Goal: Information Seeking & Learning: Learn about a topic

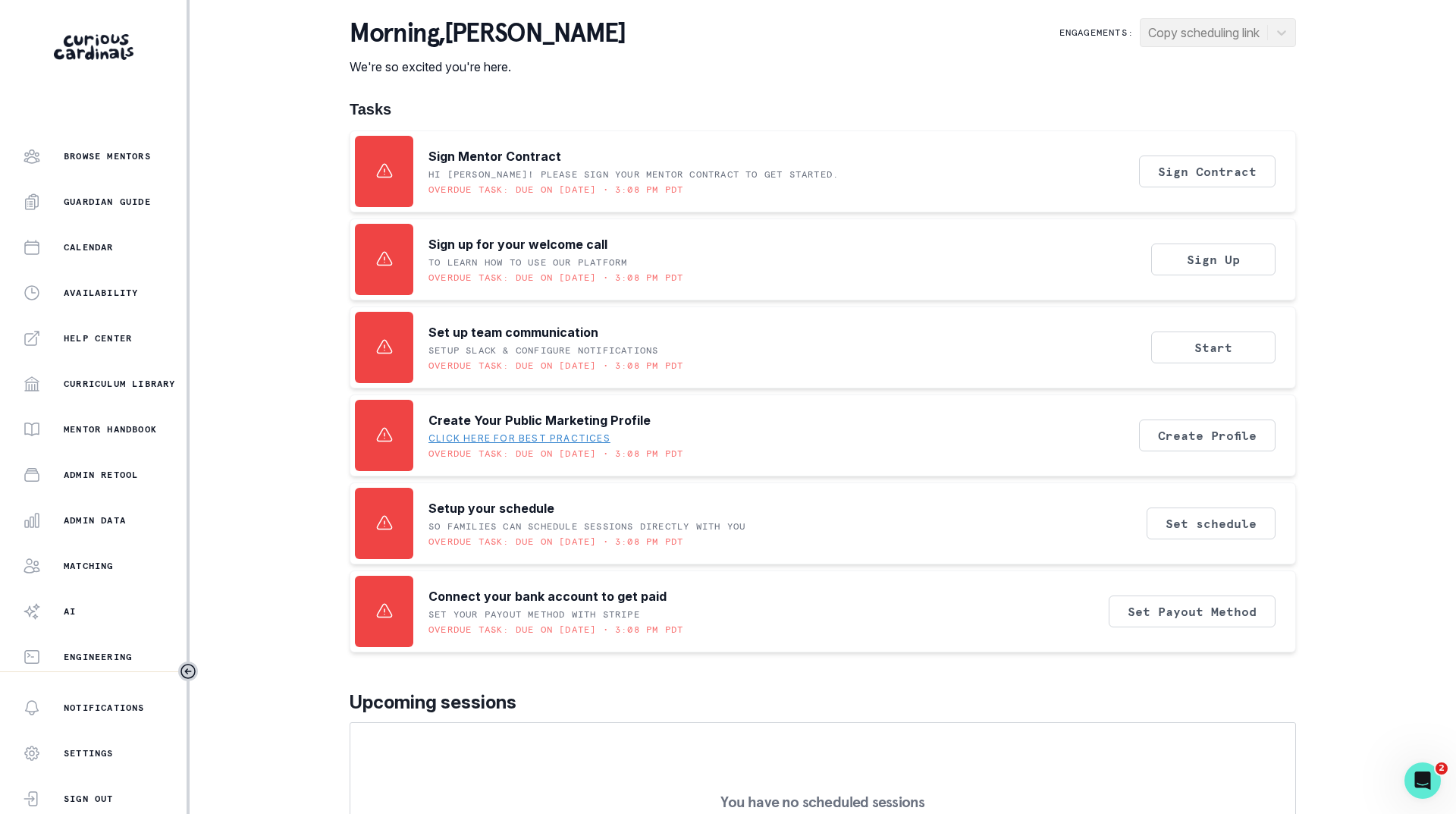
scroll to position [117, 0]
click at [79, 519] on p "Admin Data" at bounding box center [95, 519] width 63 height 12
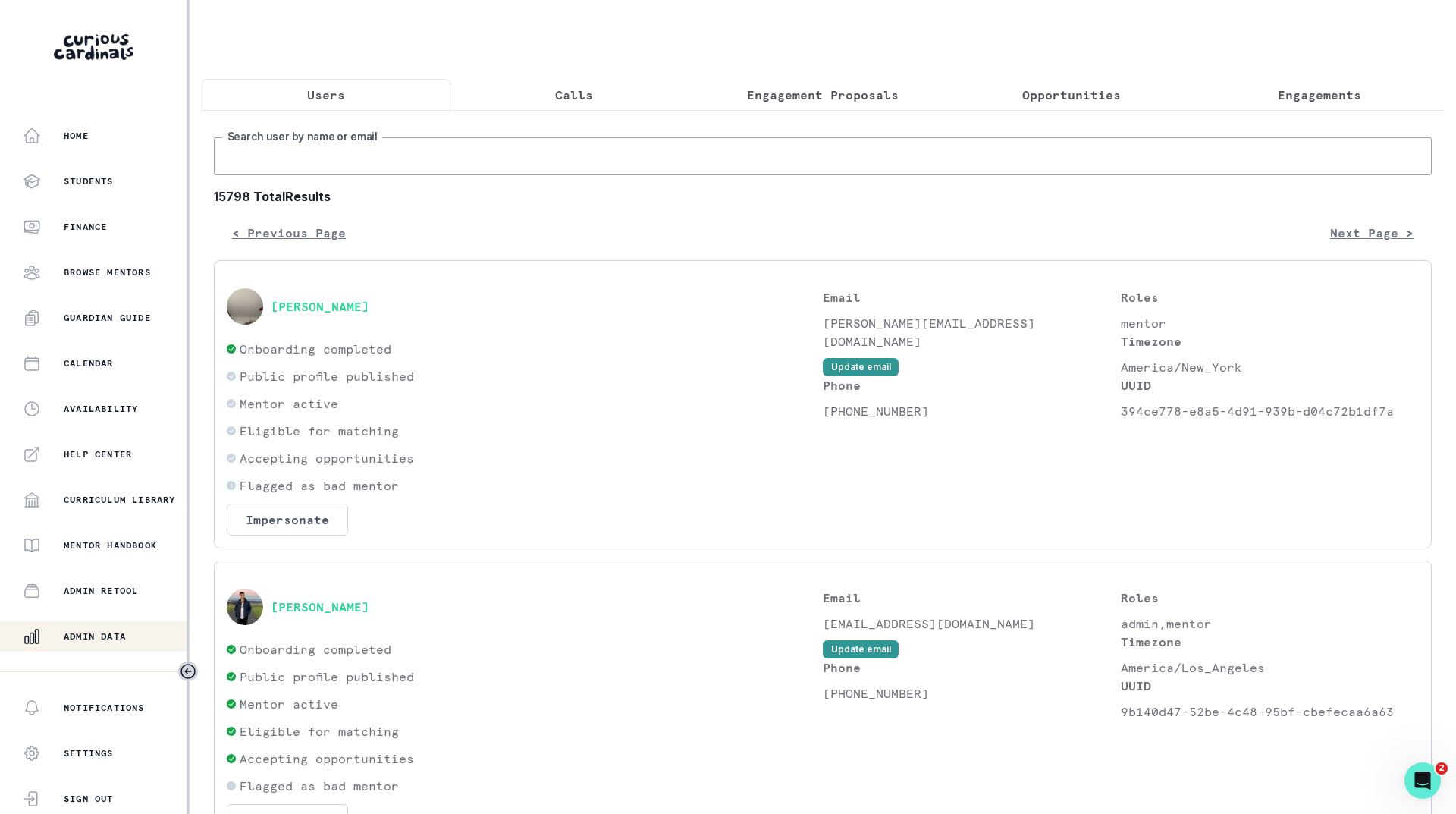
click at [579, 172] on input "Search user by name or email" at bounding box center [823, 156] width 1218 height 38
type input "[PERSON_NAME]"
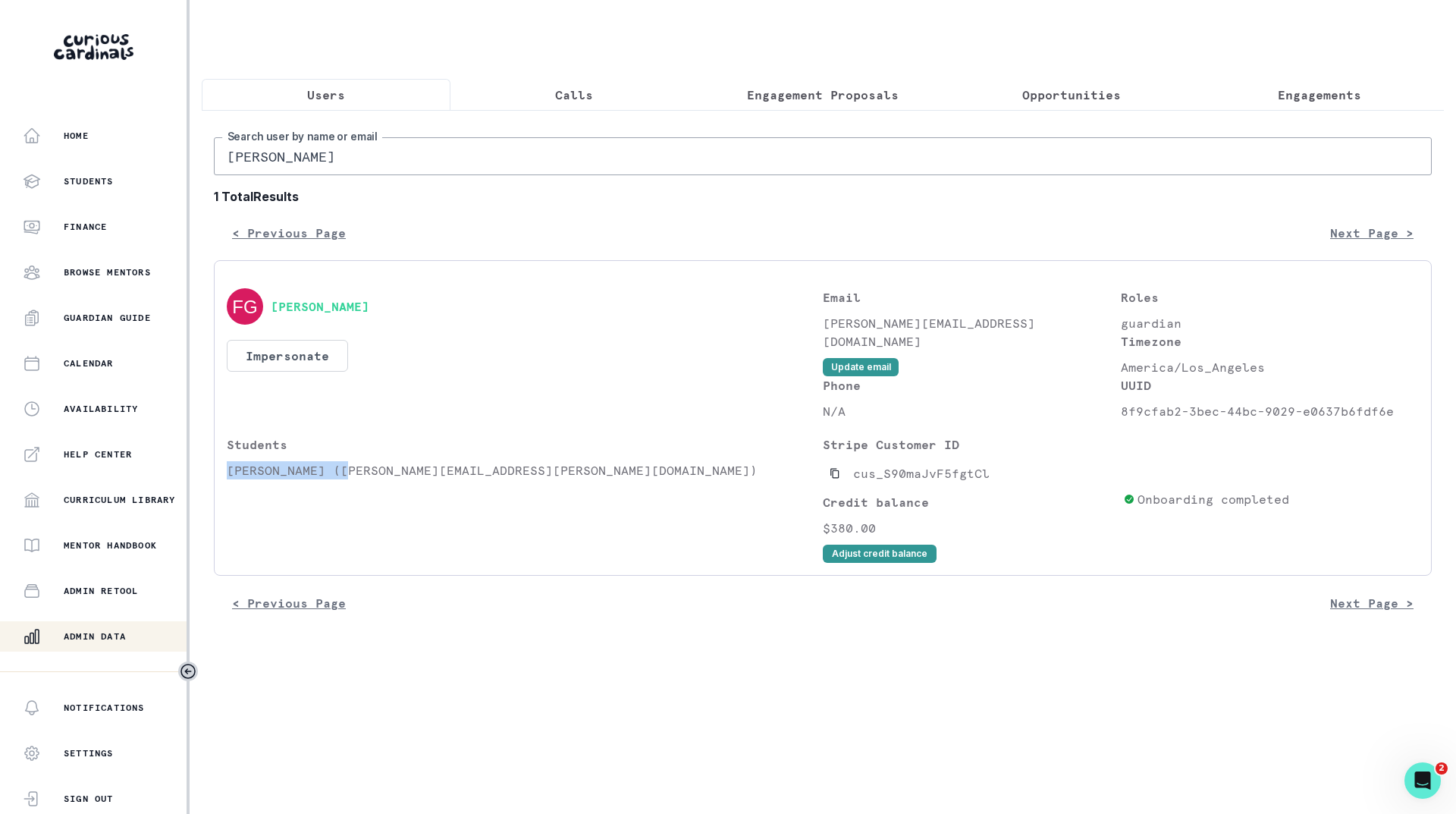
drag, startPoint x: 343, startPoint y: 486, endPoint x: 224, endPoint y: 487, distance: 119.0
click at [224, 487] on div "[PERSON_NAME] Impersonate Confirmation Are you sure? Impersonating means that w…" at bounding box center [823, 417] width 1218 height 315
copy p "[PERSON_NAME]"
click at [1301, 99] on p "Engagements" at bounding box center [1320, 95] width 83 height 18
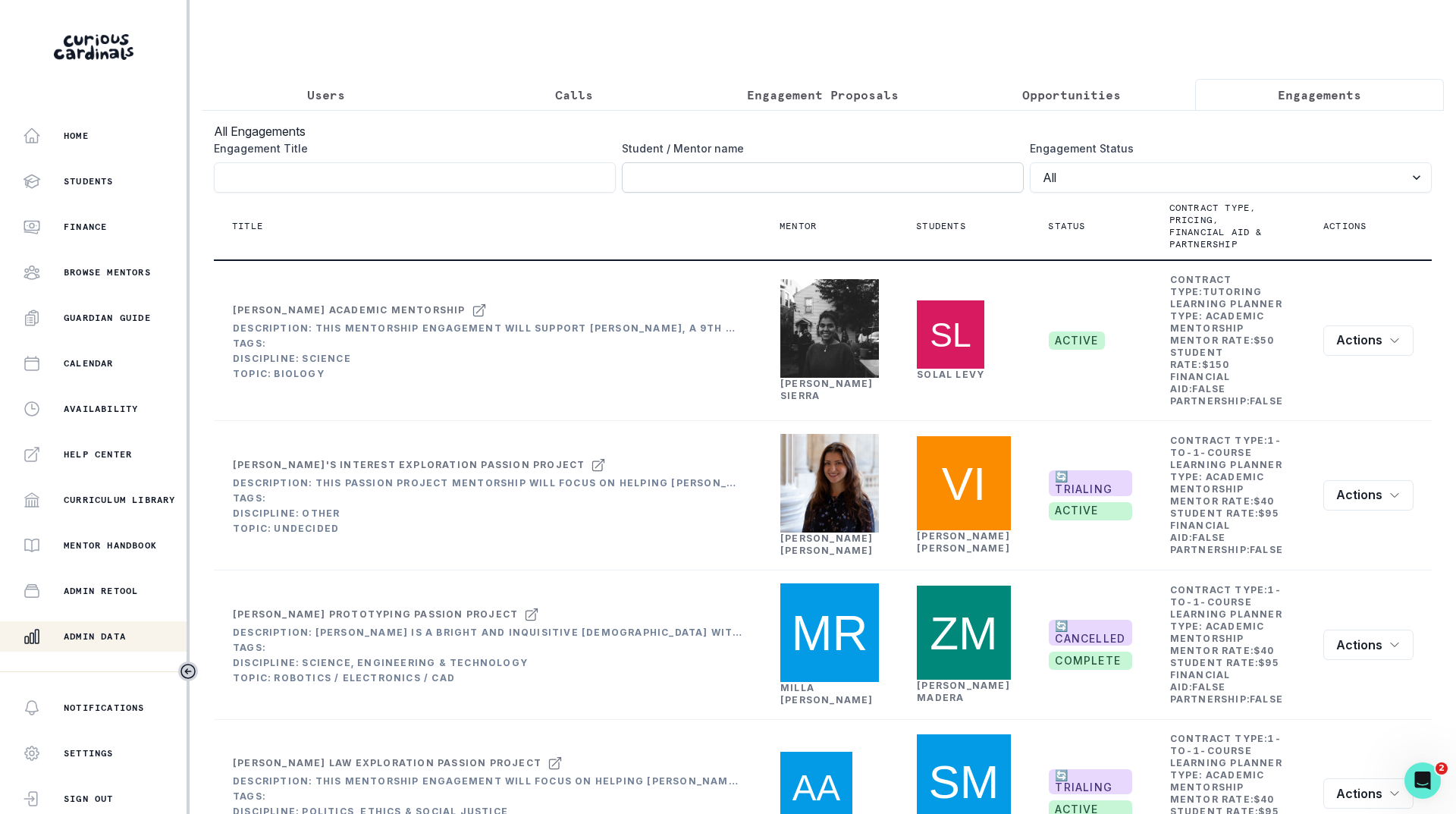
click at [753, 192] on input "Engagement Title" at bounding box center [823, 177] width 402 height 30
paste input "[PERSON_NAME]"
type input "[PERSON_NAME]"
click button "submit" at bounding box center [0, 0] width 0 height 0
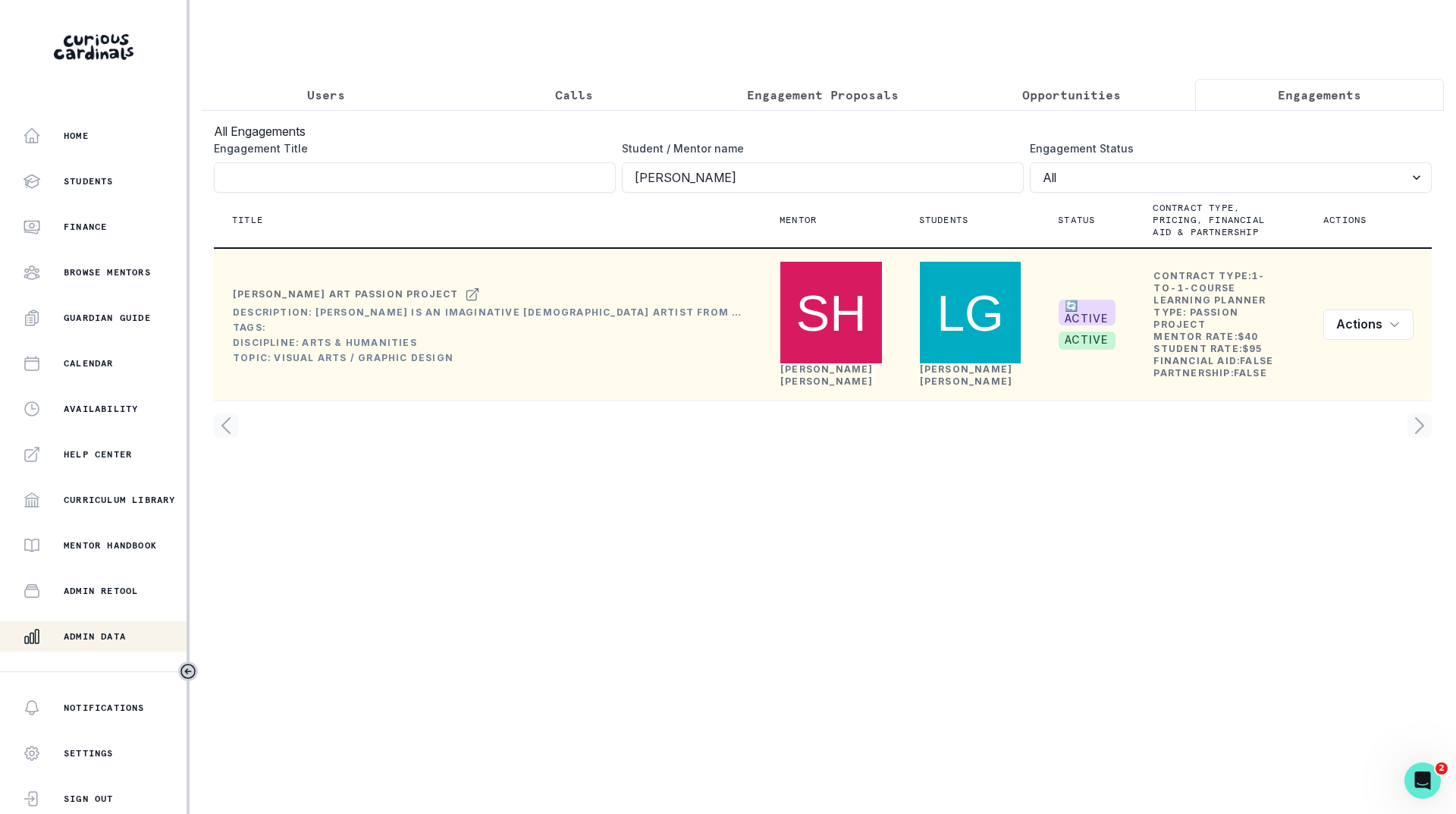
click at [795, 363] on link "[PERSON_NAME]" at bounding box center [827, 375] width 93 height 23
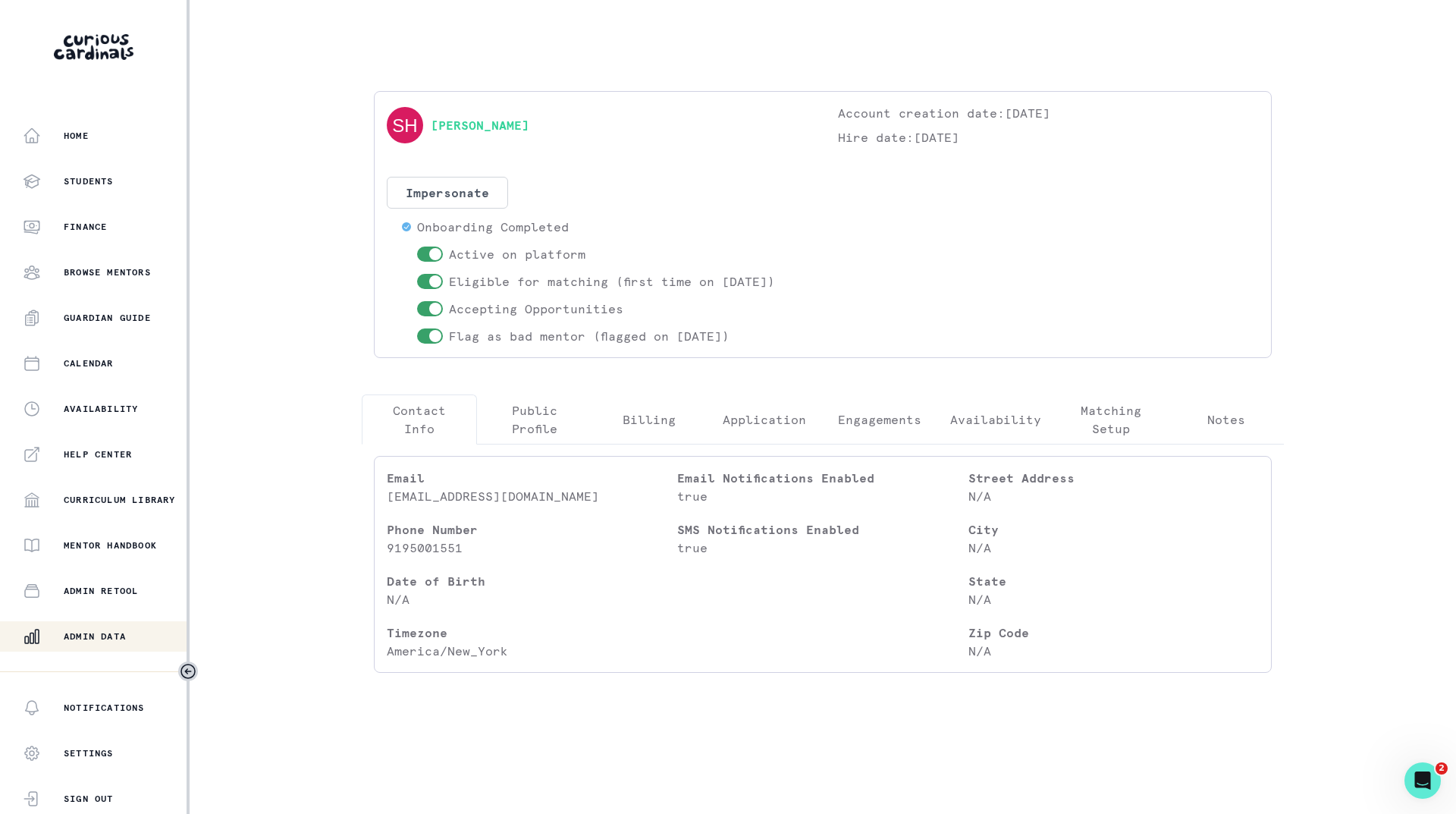
click at [861, 423] on p "Engagements" at bounding box center [880, 419] width 83 height 18
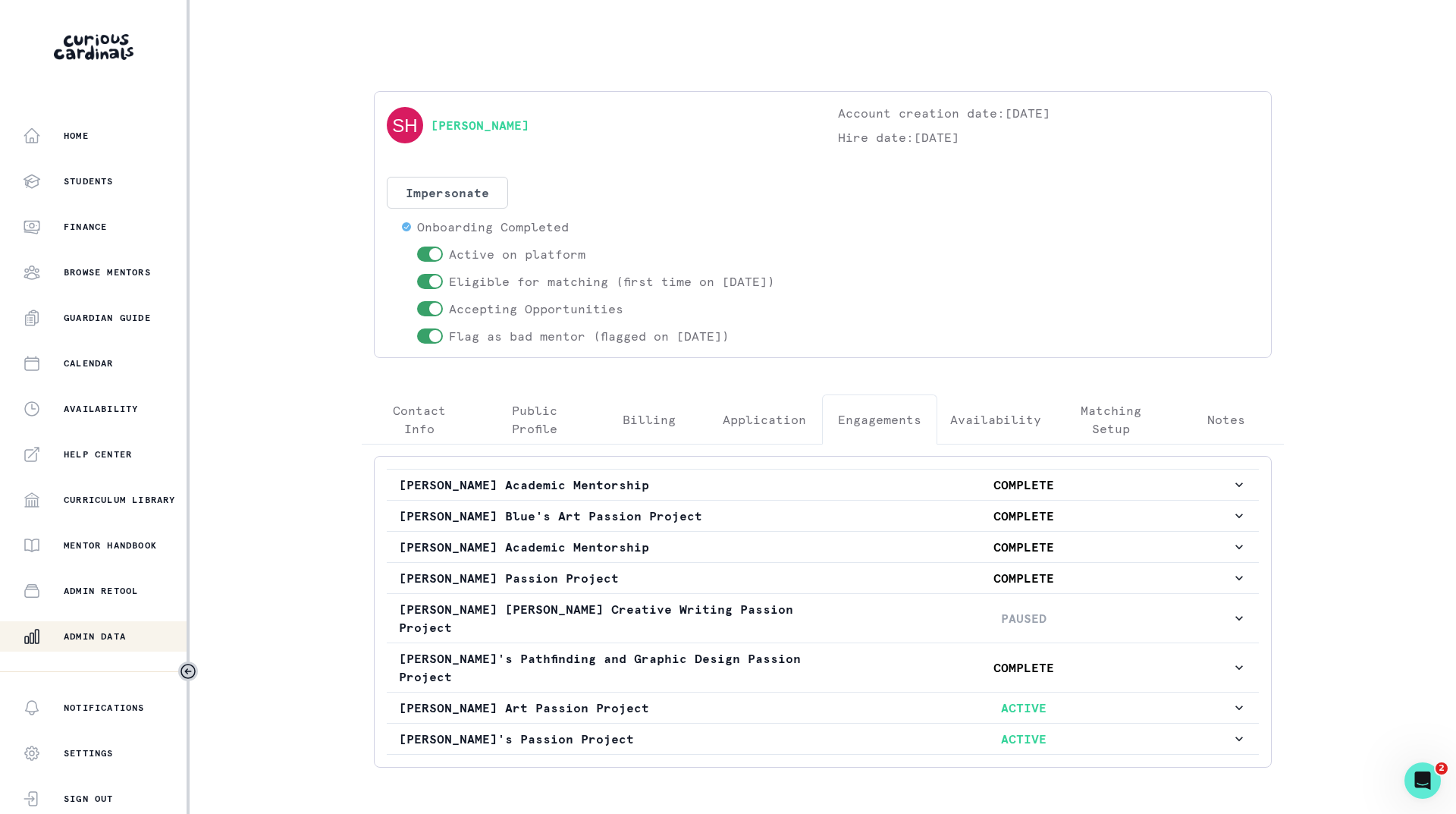
scroll to position [38, 0]
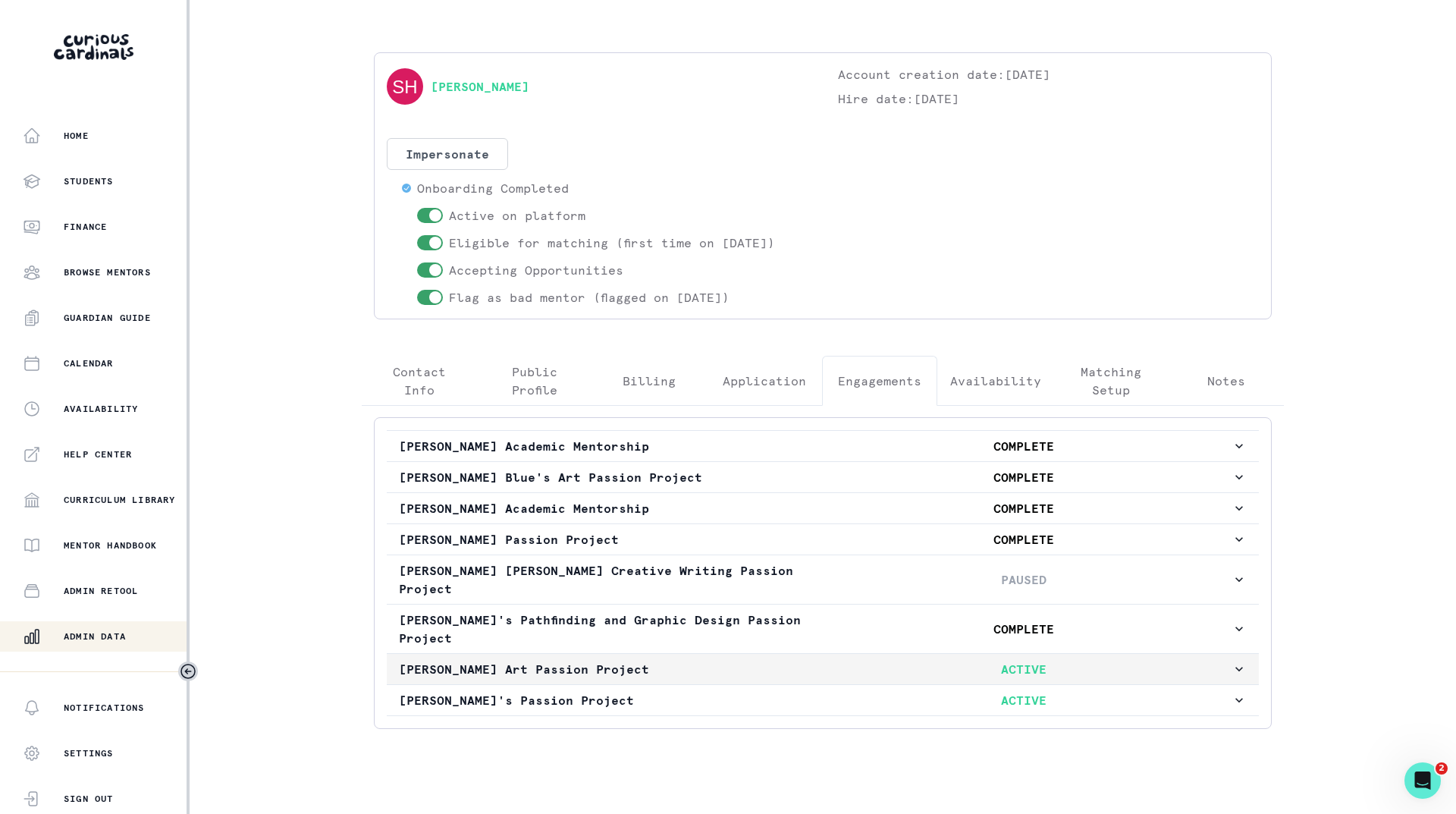
click at [796, 660] on p "[PERSON_NAME] Art Passion Project" at bounding box center [606, 669] width 416 height 18
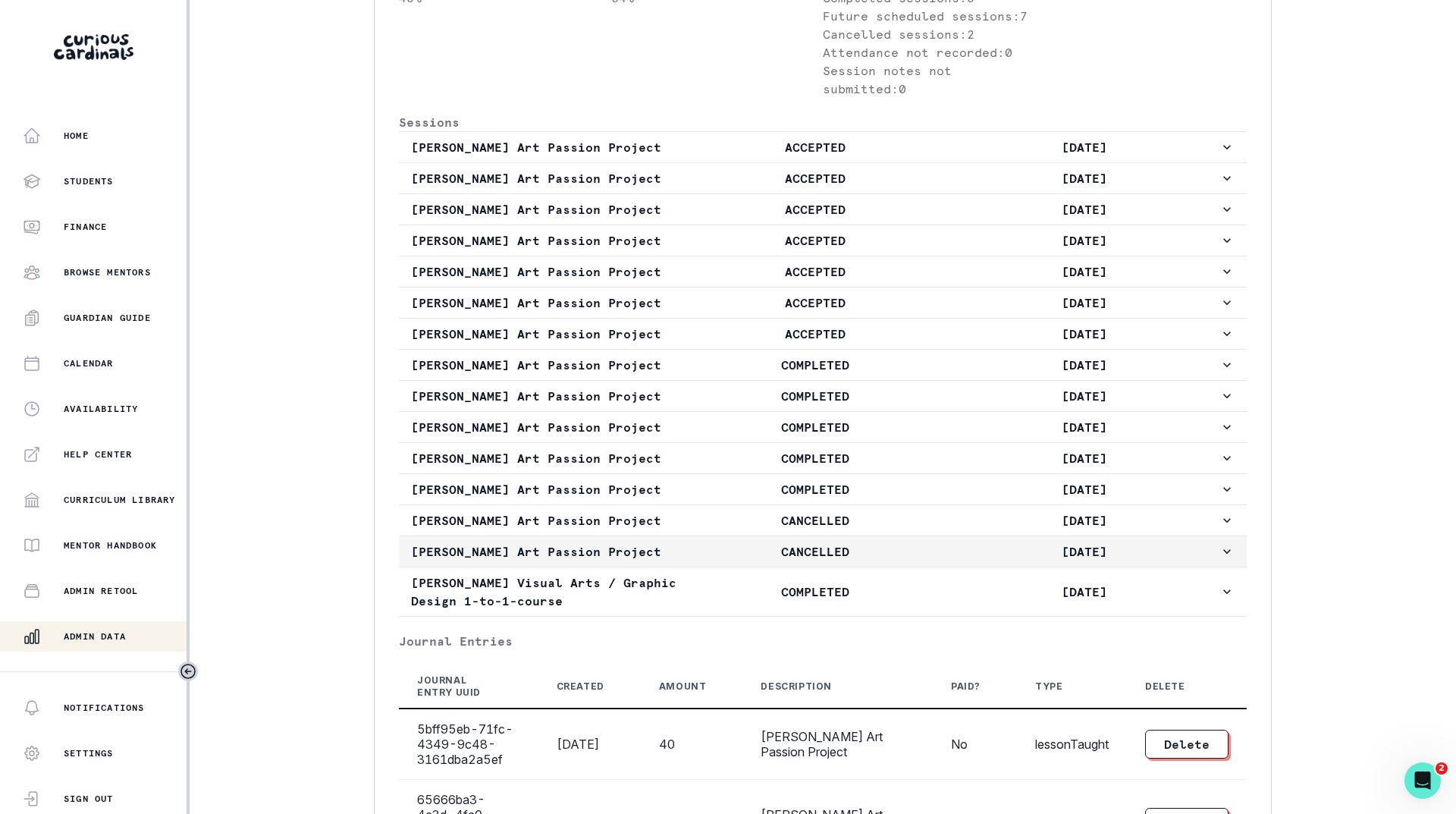
scroll to position [949, 0]
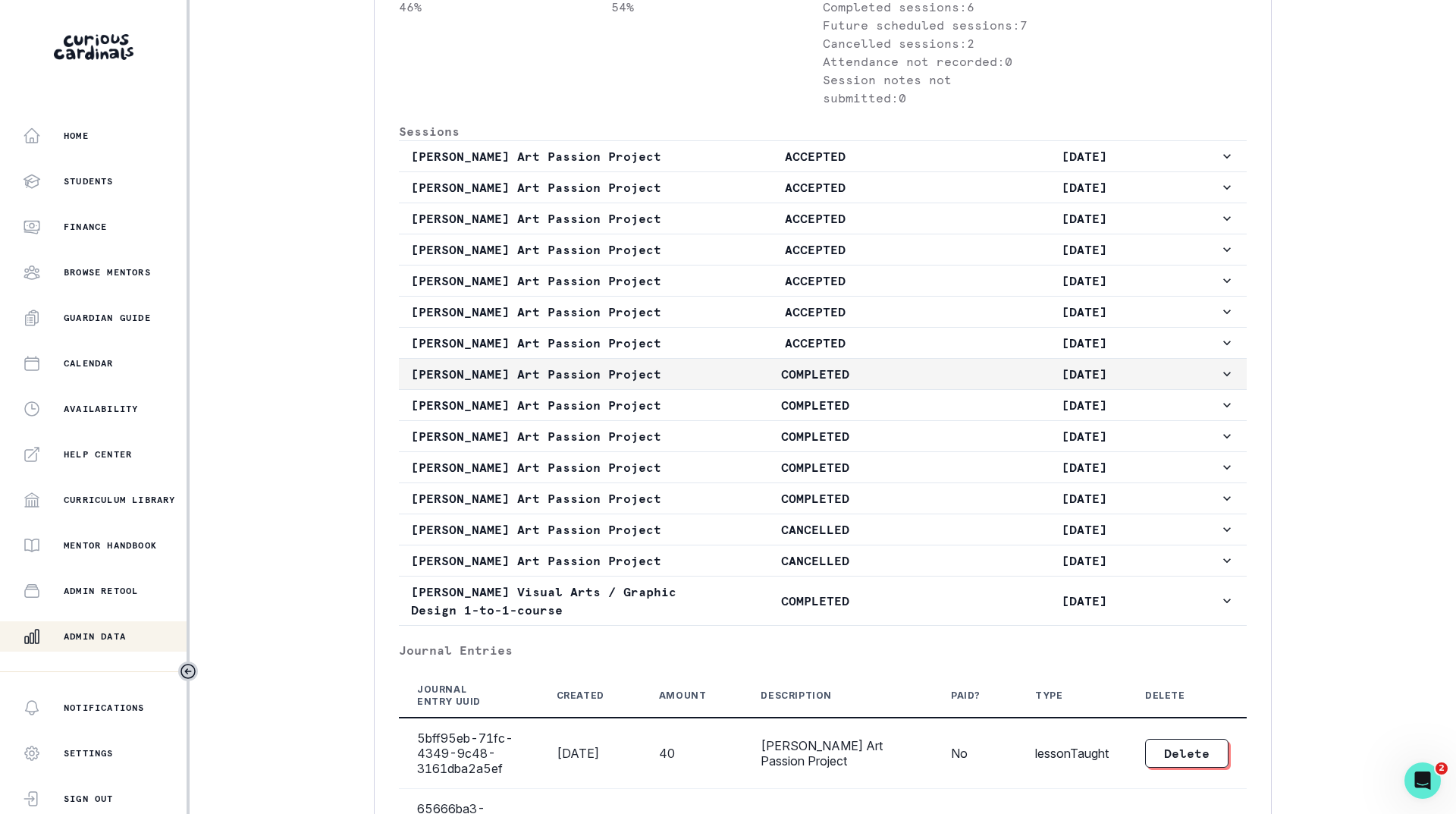
click at [862, 389] on button "[PERSON_NAME] Art Passion Project COMPLETED [DATE]" at bounding box center [822, 374] width 847 height 30
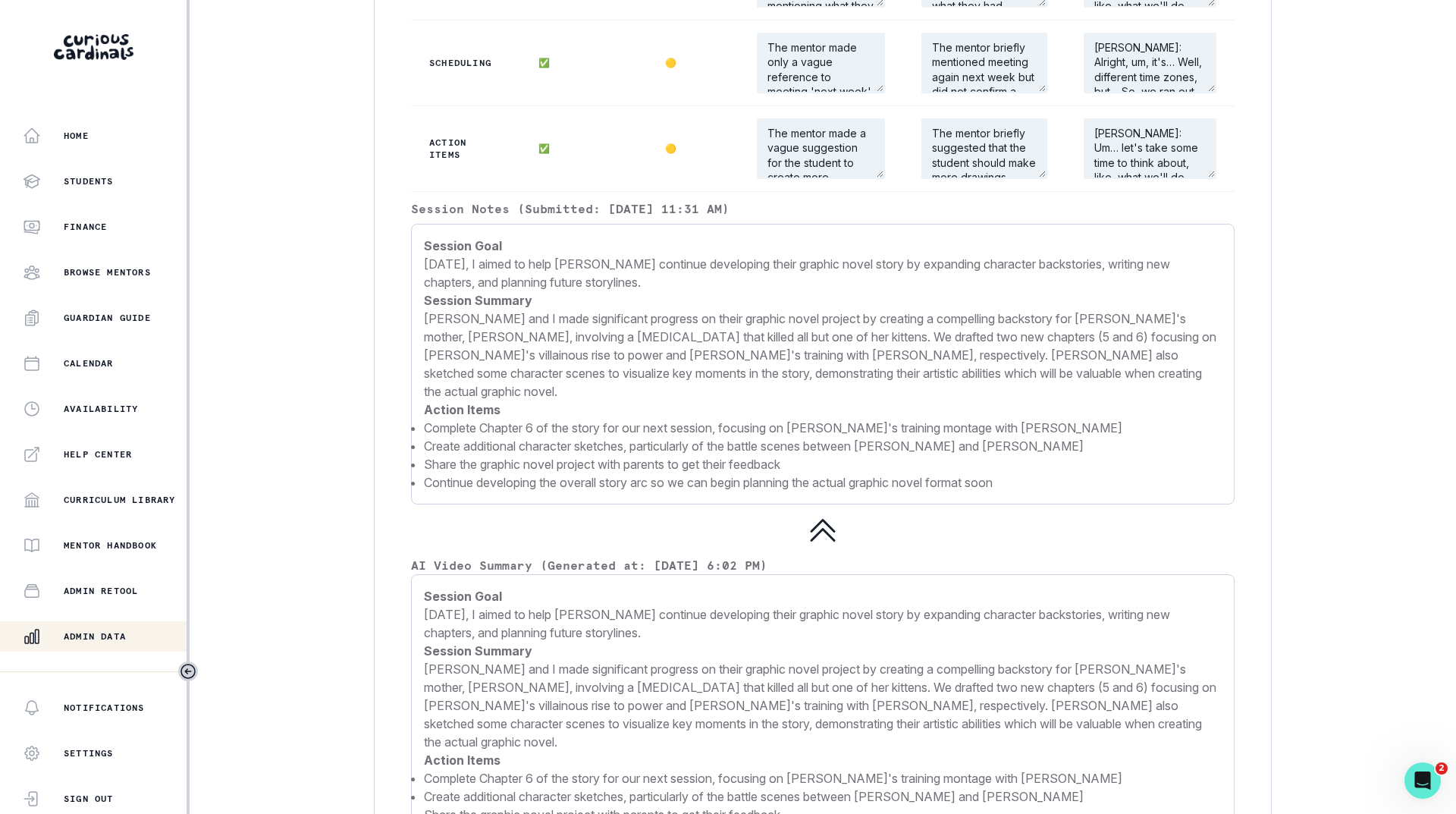
scroll to position [1935, 0]
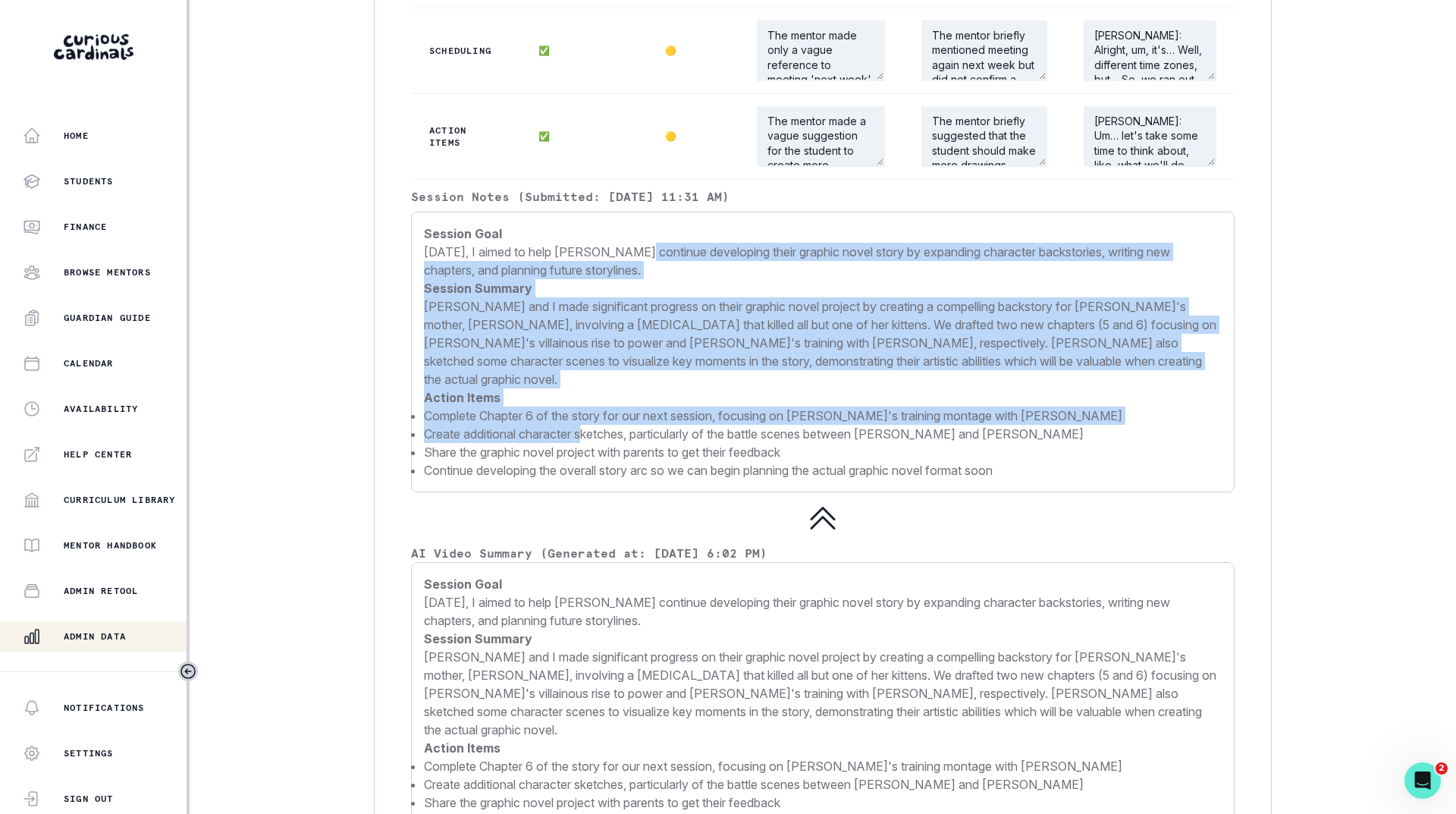
drag, startPoint x: 638, startPoint y: 413, endPoint x: 589, endPoint y: 582, distance: 176.0
click at [589, 480] on p "Session Goal [DATE], I aimed to help [PERSON_NAME] continue developing their gr…" at bounding box center [823, 352] width 798 height 255
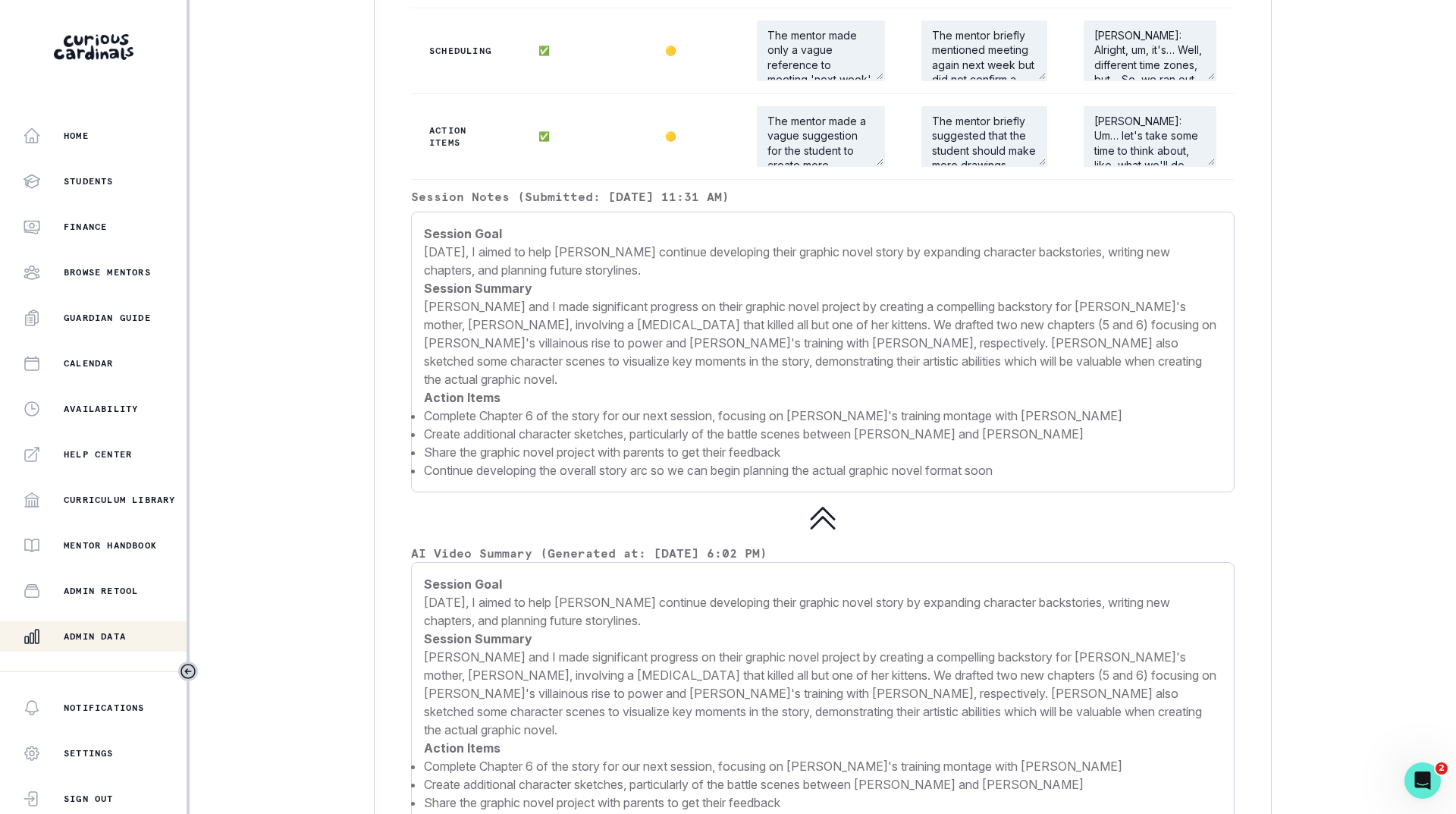
click at [641, 480] on li "Continue developing the overall story arc so we can begin planning the actual g…" at bounding box center [823, 470] width 798 height 18
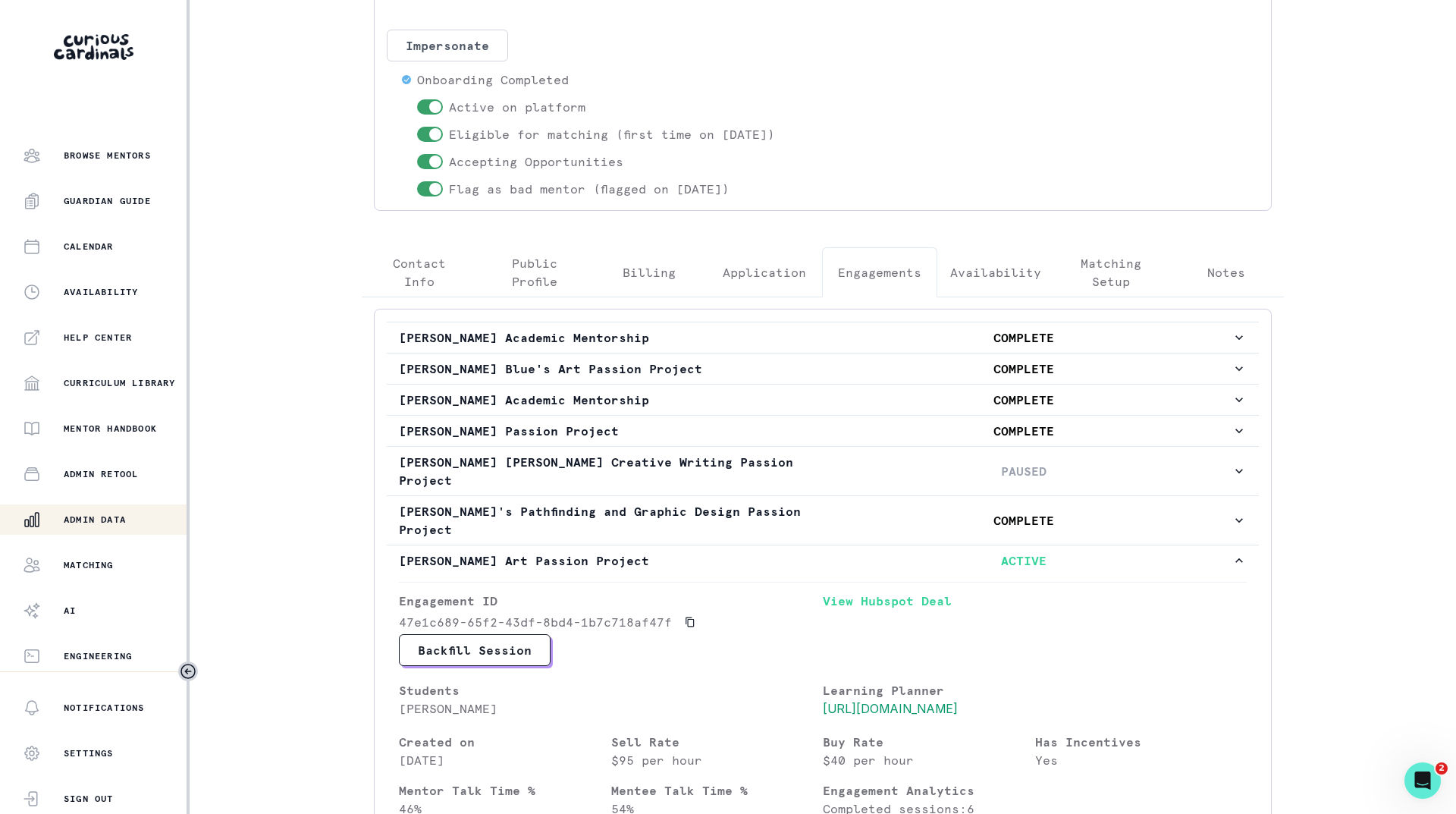
scroll to position [144, 0]
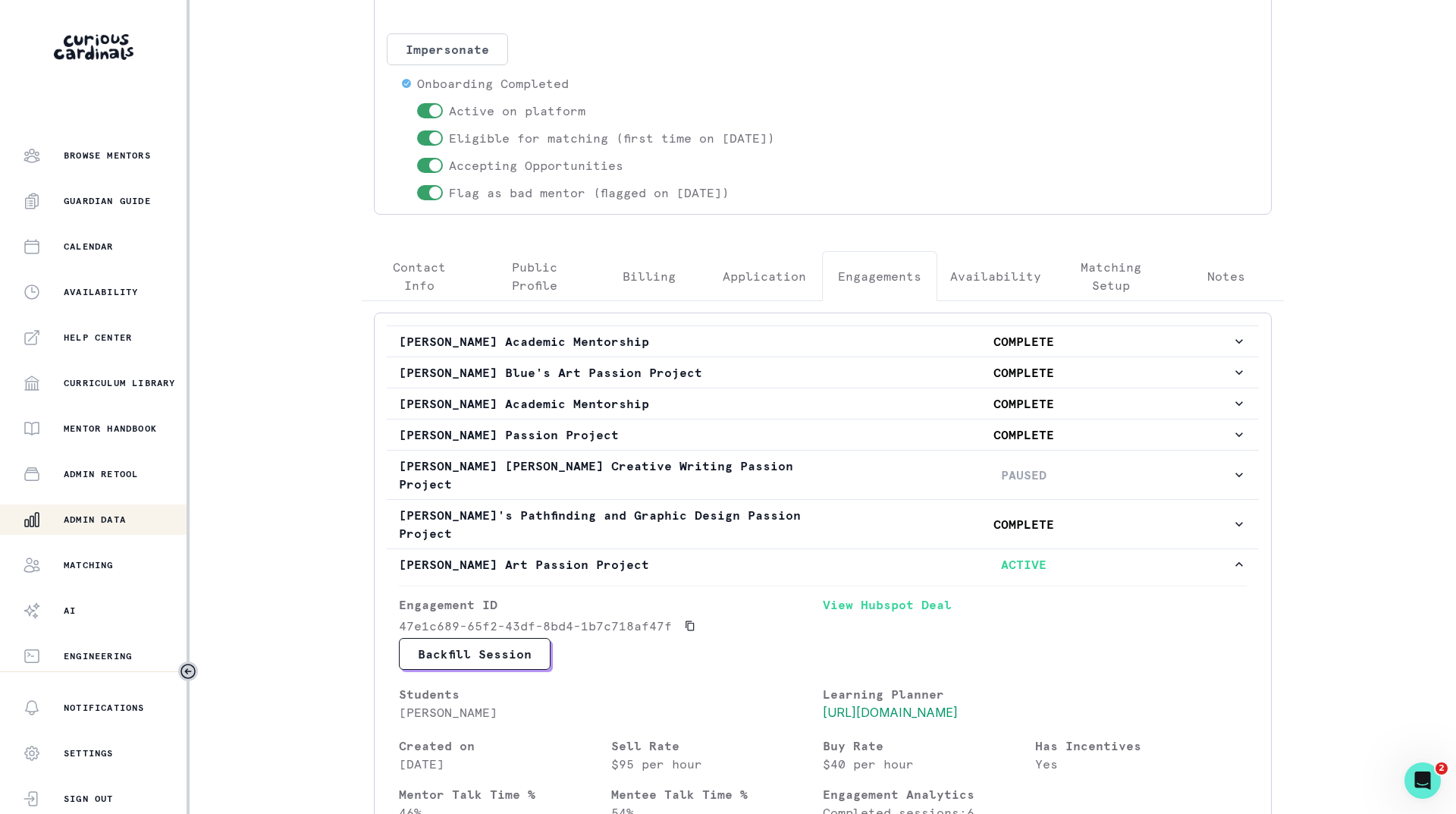
click at [88, 509] on button "Admin Data" at bounding box center [95, 520] width 189 height 30
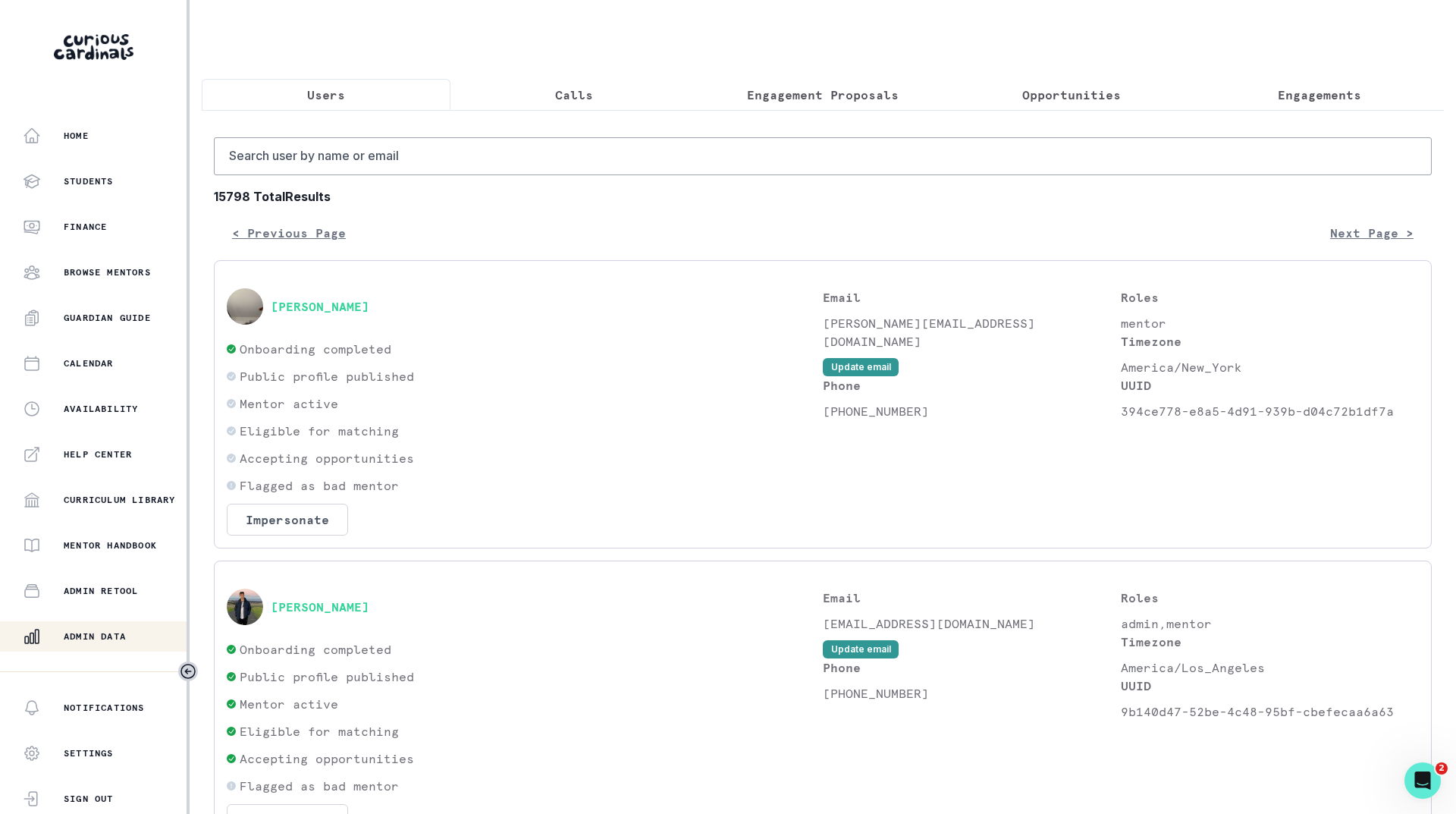
click at [1310, 93] on p "Engagements" at bounding box center [1320, 95] width 83 height 18
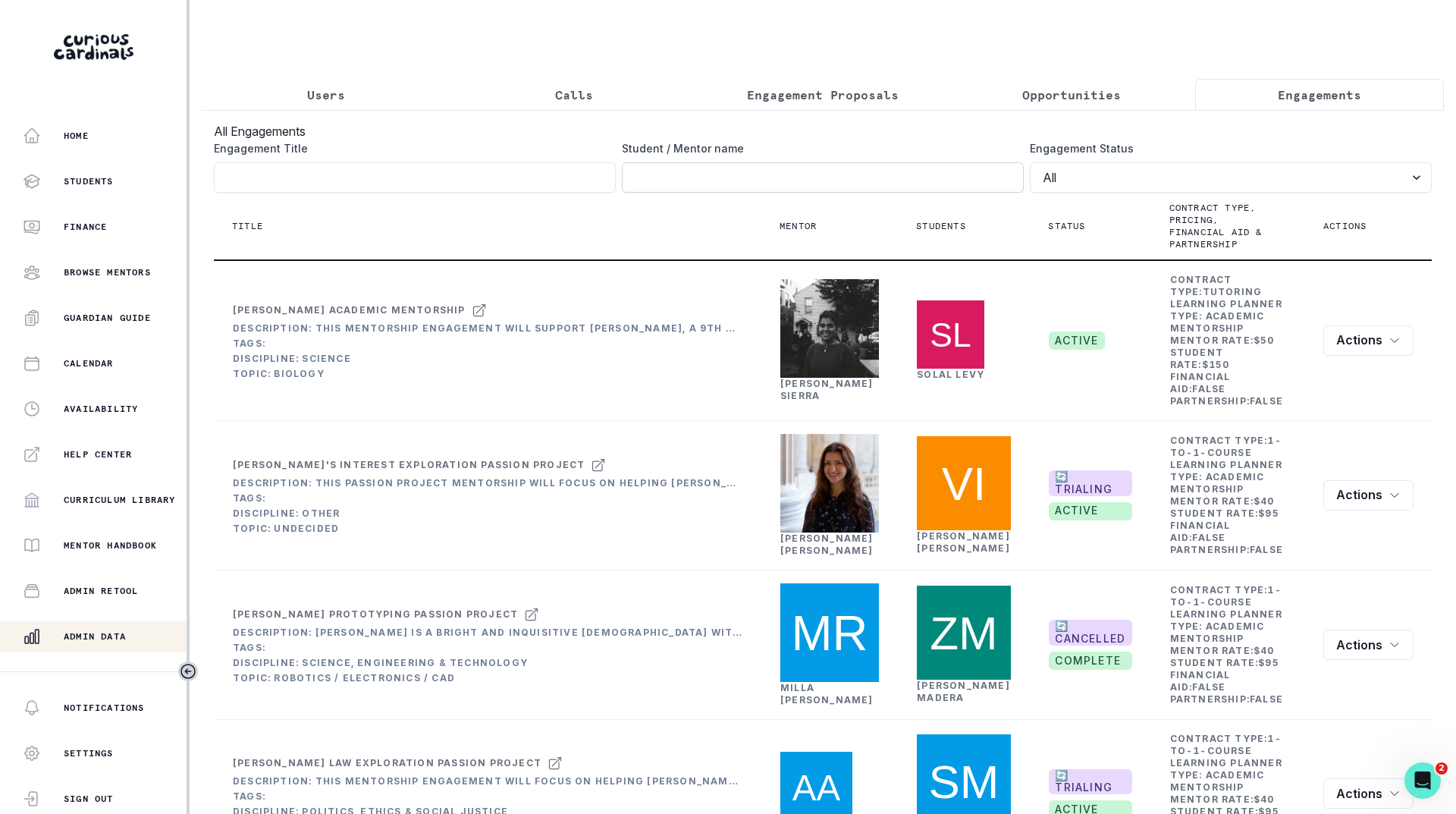
click at [884, 191] on input "Engagement Title" at bounding box center [823, 177] width 402 height 30
paste input "[PERSON_NAME]"
type input "[PERSON_NAME]"
click button "submit" at bounding box center [0, 0] width 0 height 0
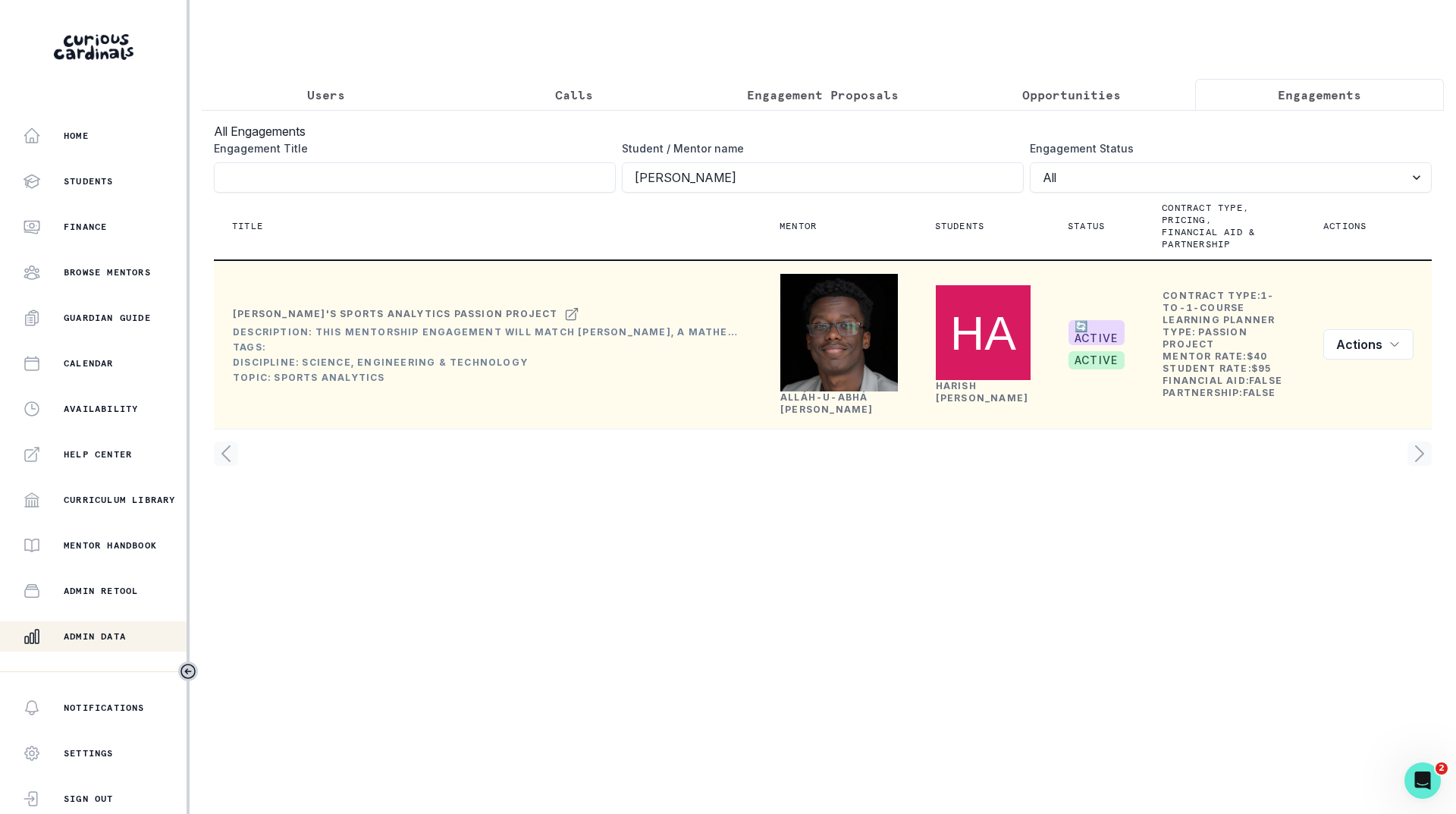
click at [819, 415] on link "Alláh-[PERSON_NAME]" at bounding box center [827, 403] width 93 height 23
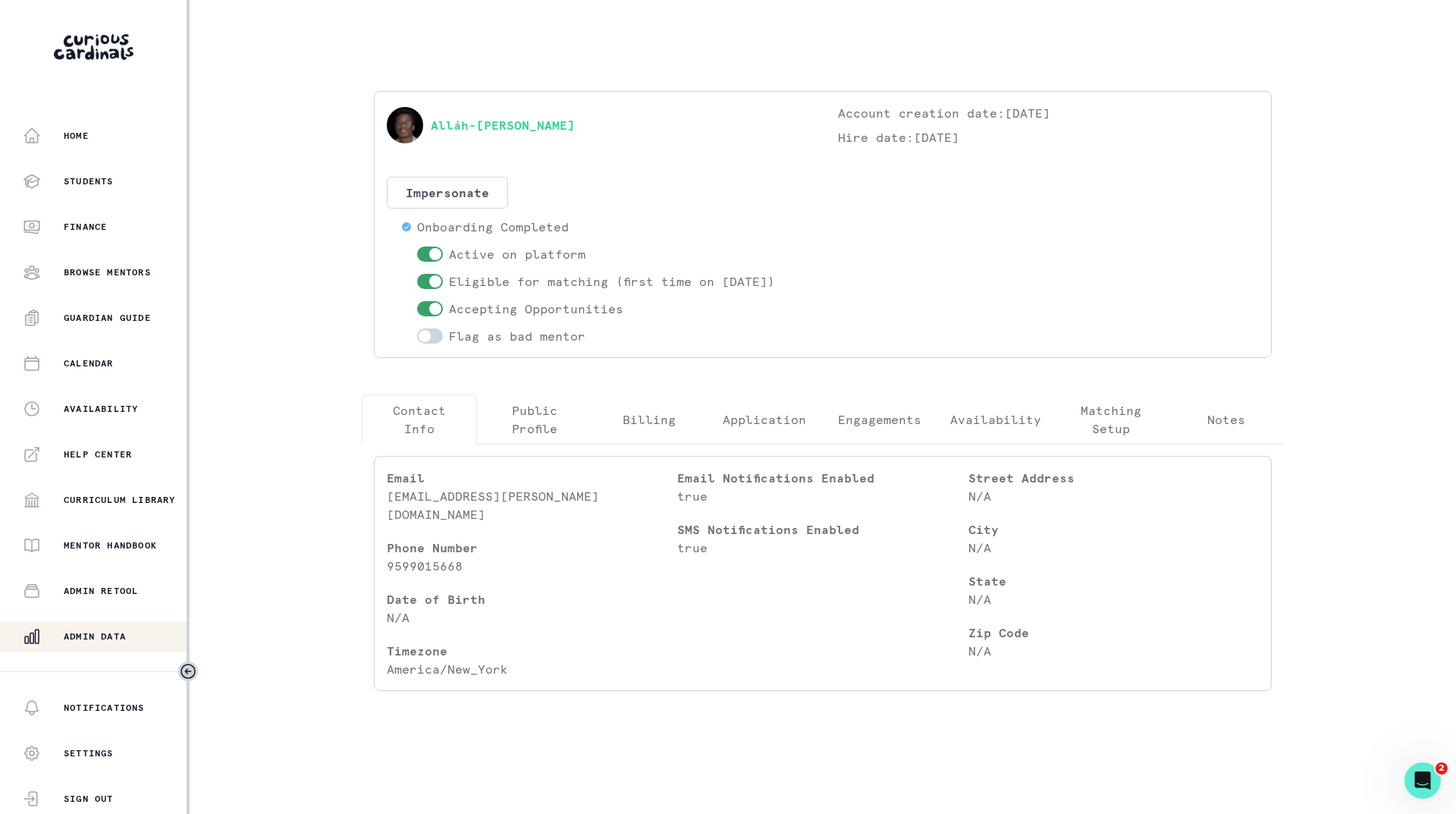
drag, startPoint x: 635, startPoint y: 125, endPoint x: 429, endPoint y: 136, distance: 206.3
click at [429, 136] on div "Alláh-[PERSON_NAME]" at bounding box center [597, 125] width 421 height 43
copy link "Alláh-[PERSON_NAME]"
click at [851, 404] on button "Engagements" at bounding box center [880, 419] width 115 height 50
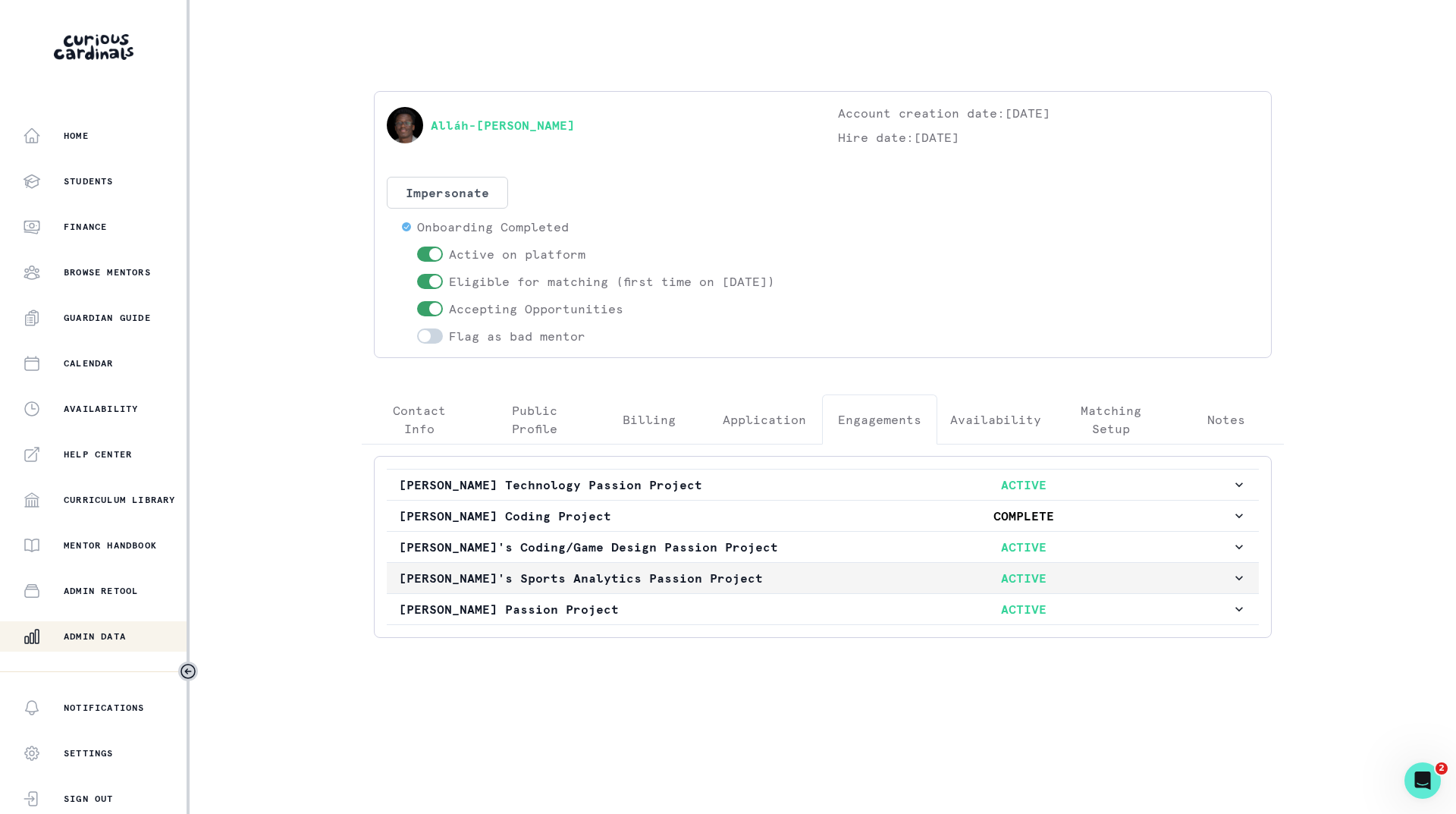
click at [671, 577] on p "[PERSON_NAME]'s Sports Analytics Passion Project" at bounding box center [606, 577] width 416 height 18
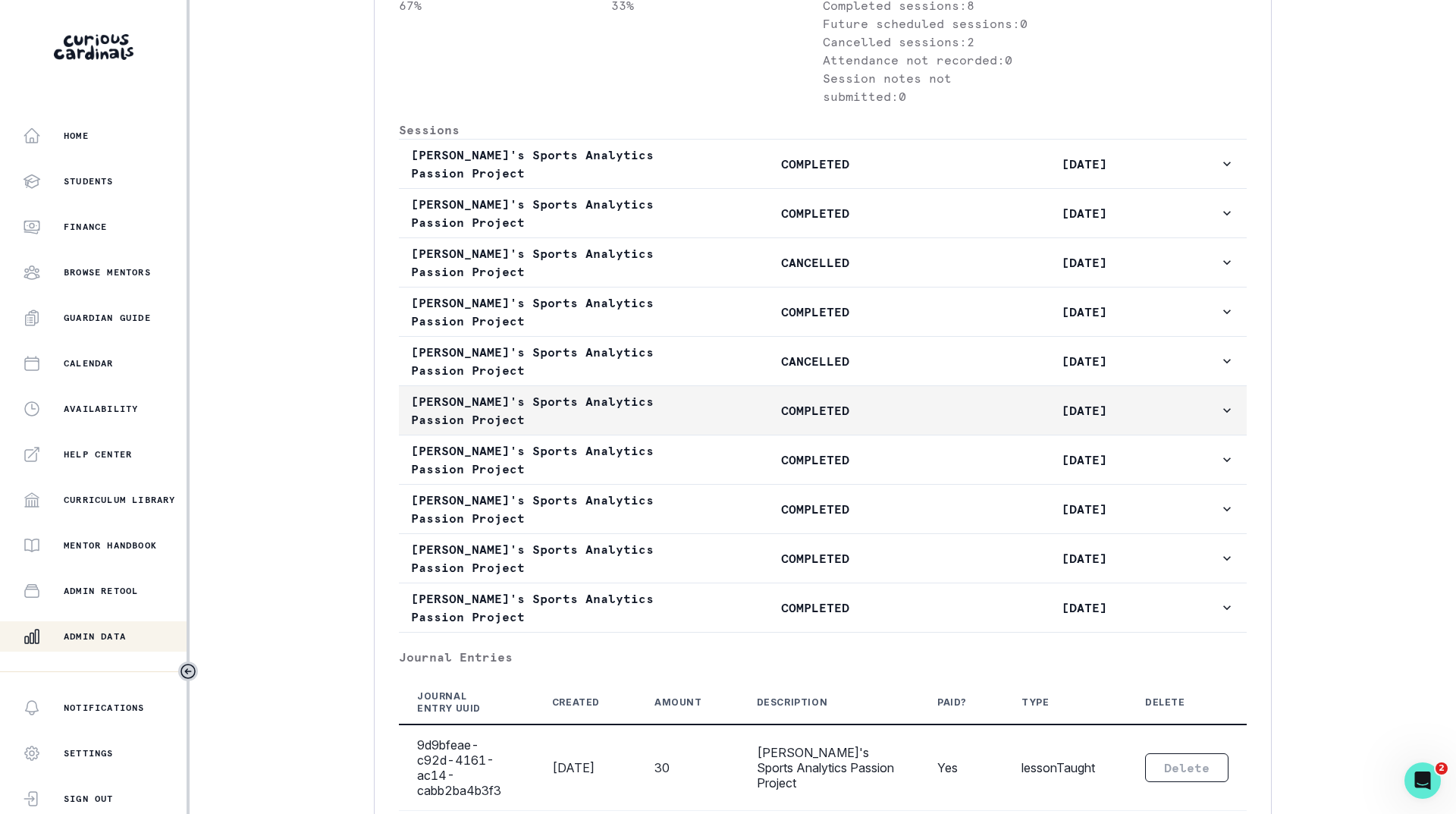
scroll to position [986, 0]
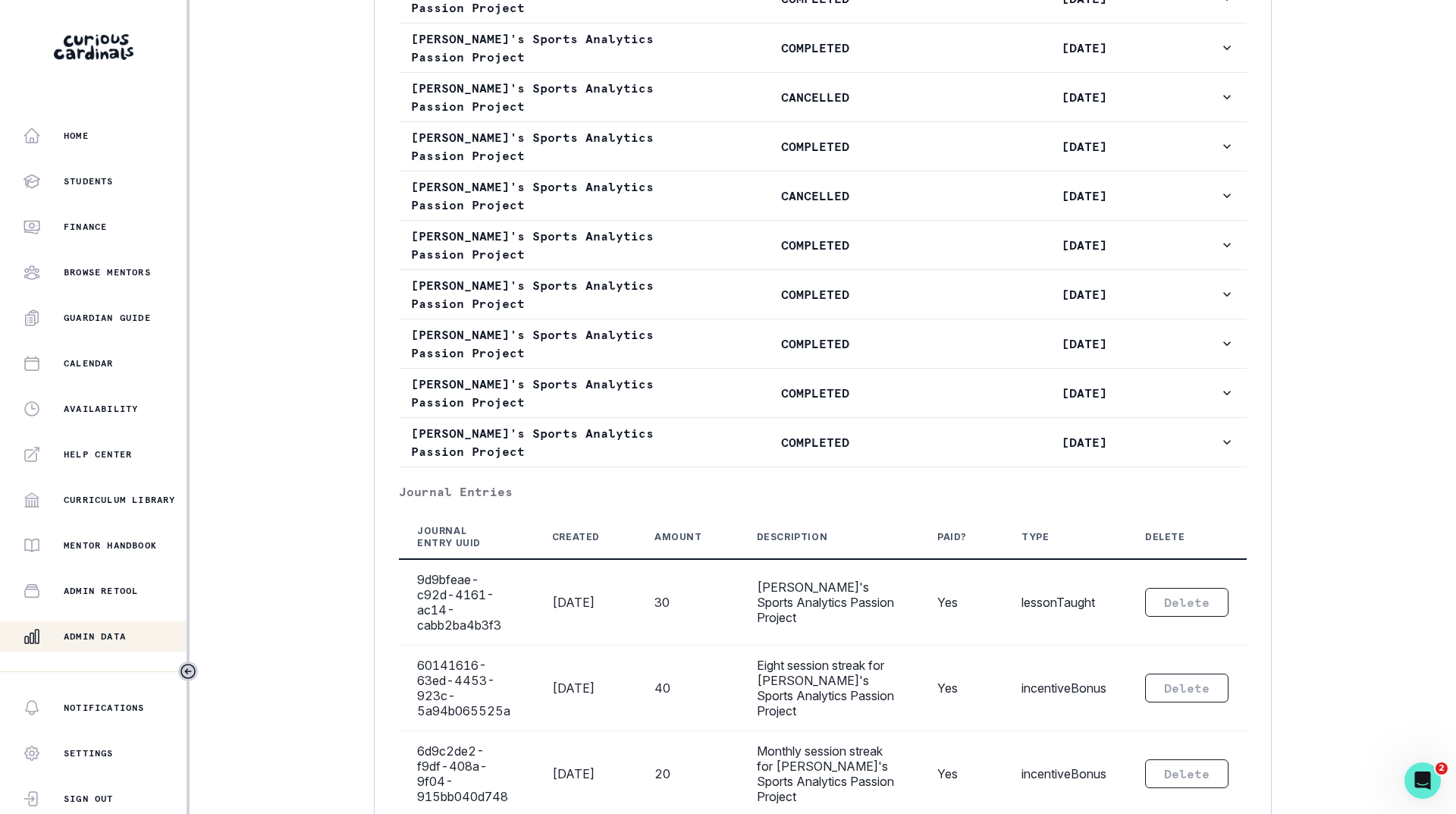
click at [102, 632] on p "Admin Data" at bounding box center [95, 636] width 63 height 12
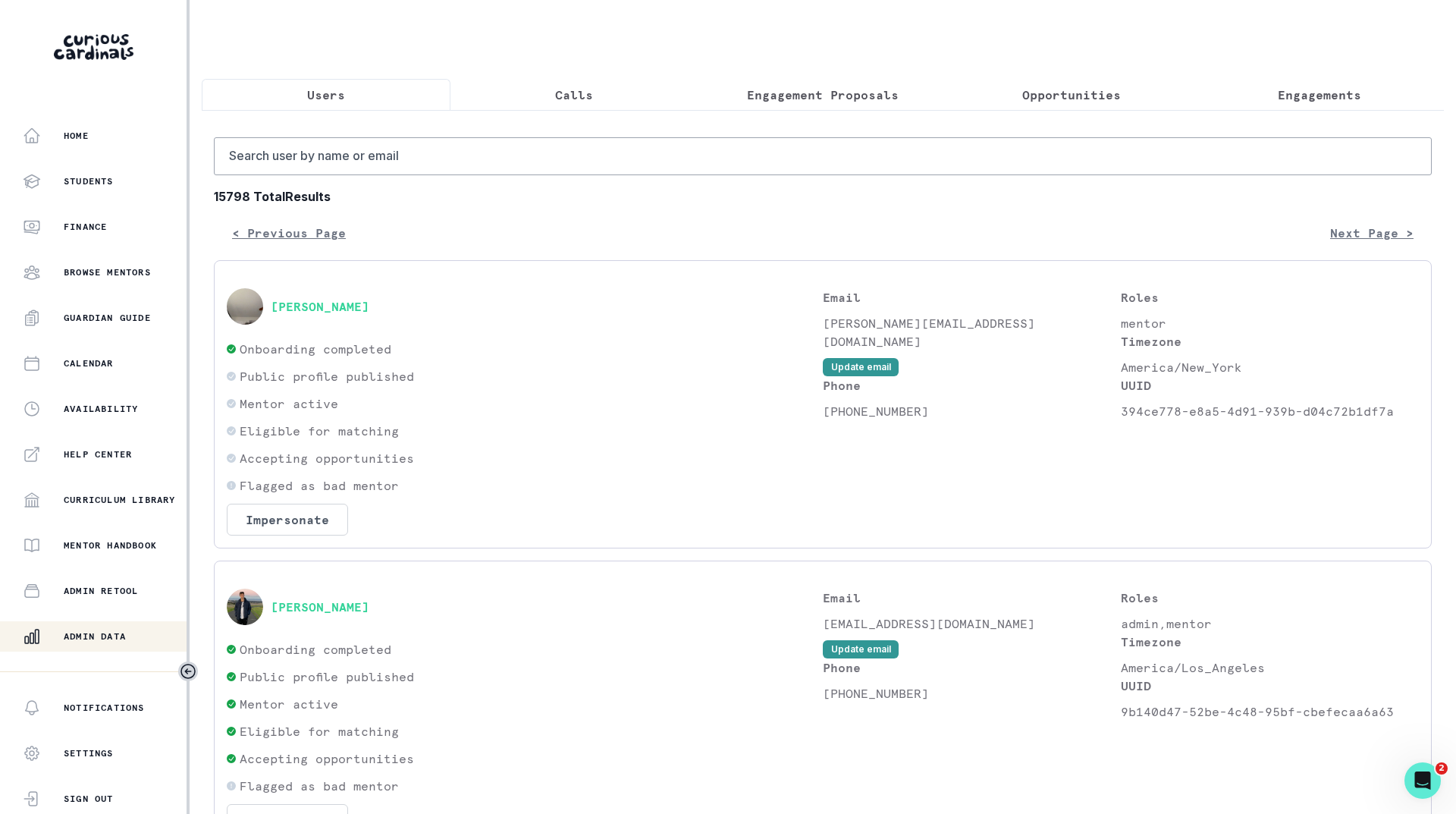
click at [333, 83] on button "Users" at bounding box center [326, 95] width 249 height 32
click at [310, 159] on input "Search user by name or email" at bounding box center [823, 156] width 1218 height 38
paste input "Alláh-[PERSON_NAME]"
type input "Alláh-[PERSON_NAME]"
type input "[PERSON_NAME]"
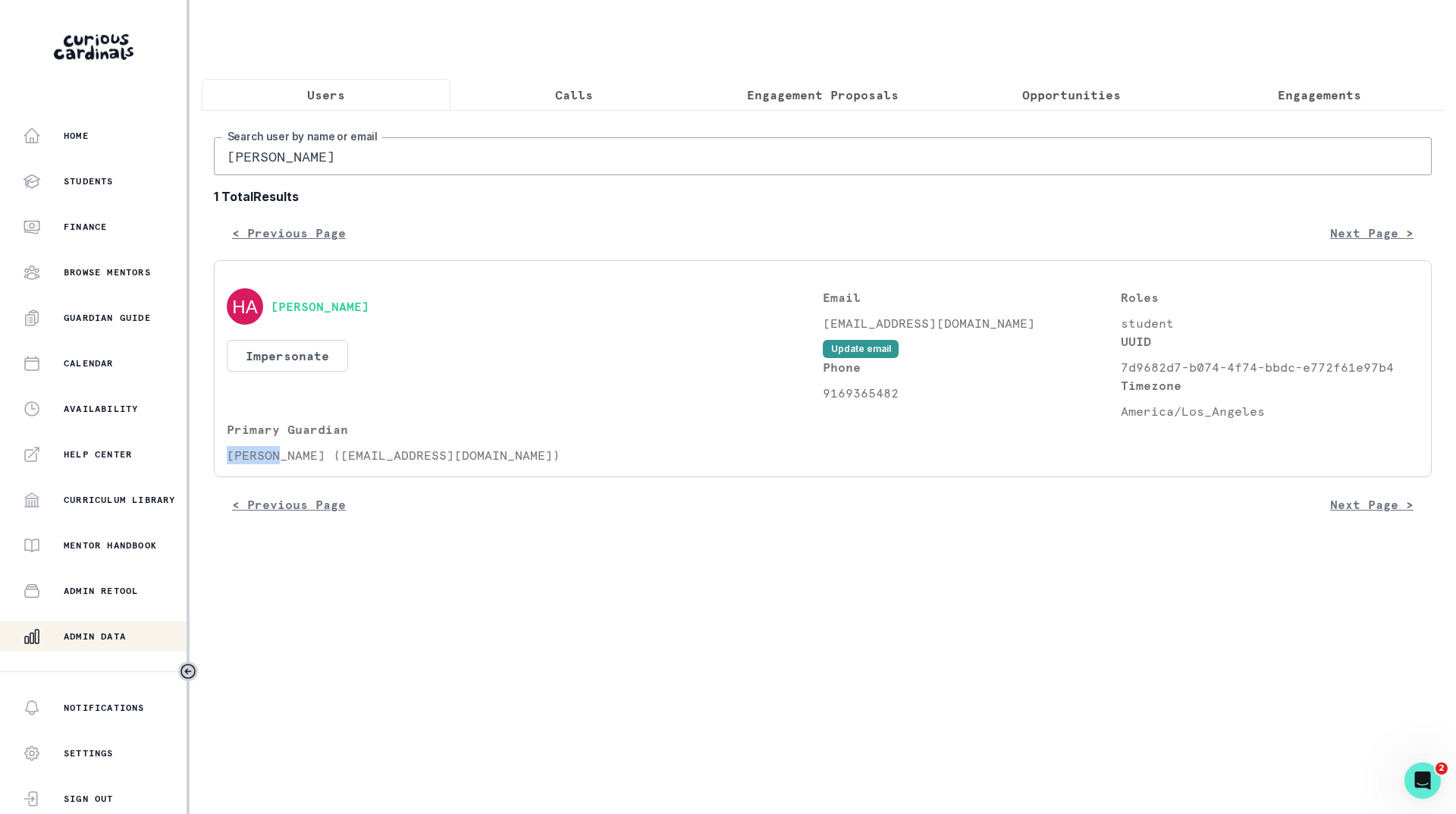
drag, startPoint x: 277, startPoint y: 468, endPoint x: 198, endPoint y: 468, distance: 79.0
click at [198, 468] on main "Users Calls Engagement Proposals Opportunities Engagements [PERSON_NAME] Search…" at bounding box center [822, 407] width 1266 height 814
copy p "[PERSON_NAME]"
click at [347, 175] on input "[PERSON_NAME]" at bounding box center [823, 156] width 1218 height 38
paste input "[PERSON_NAME]"
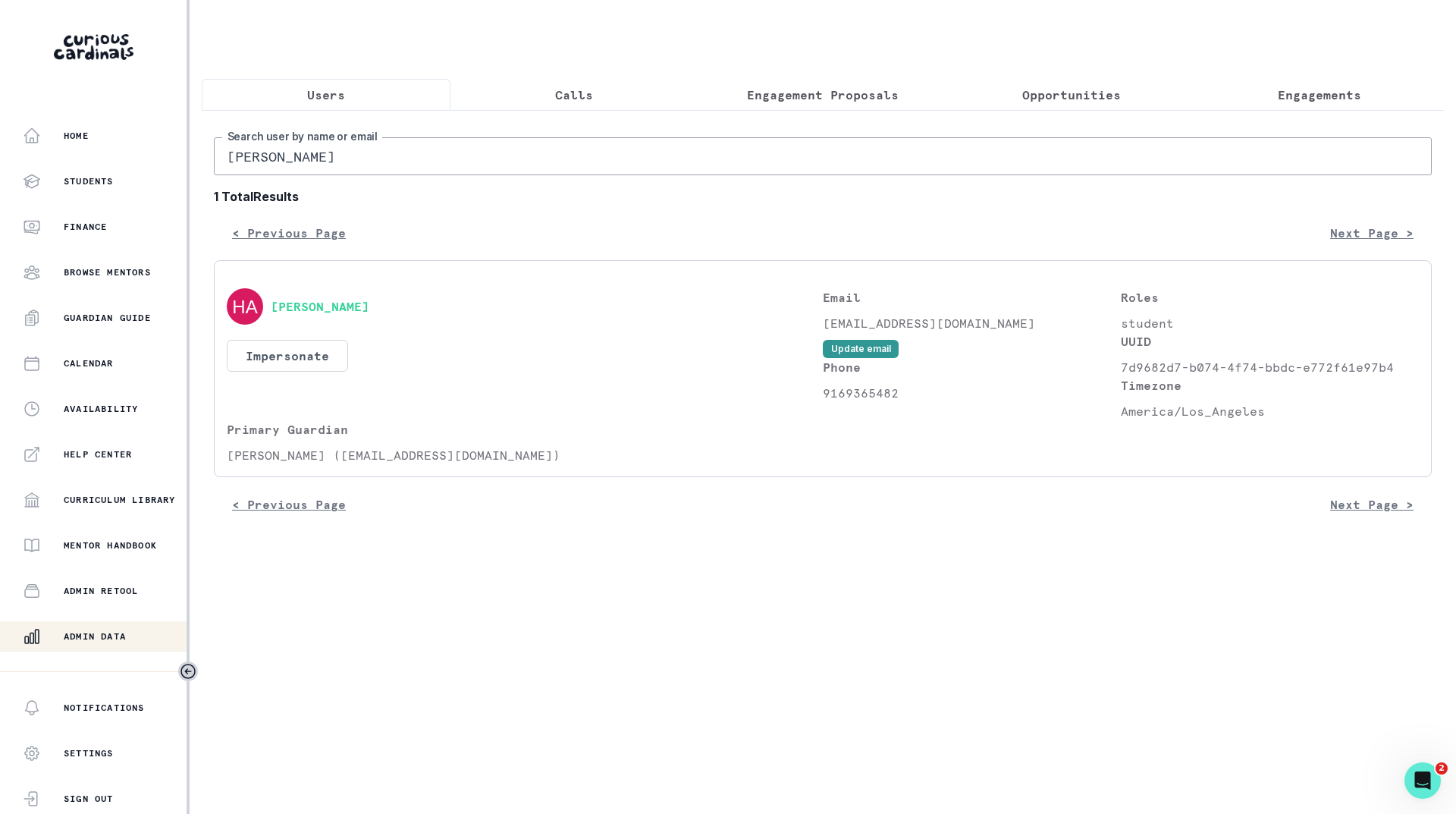
type input "[PERSON_NAME]"
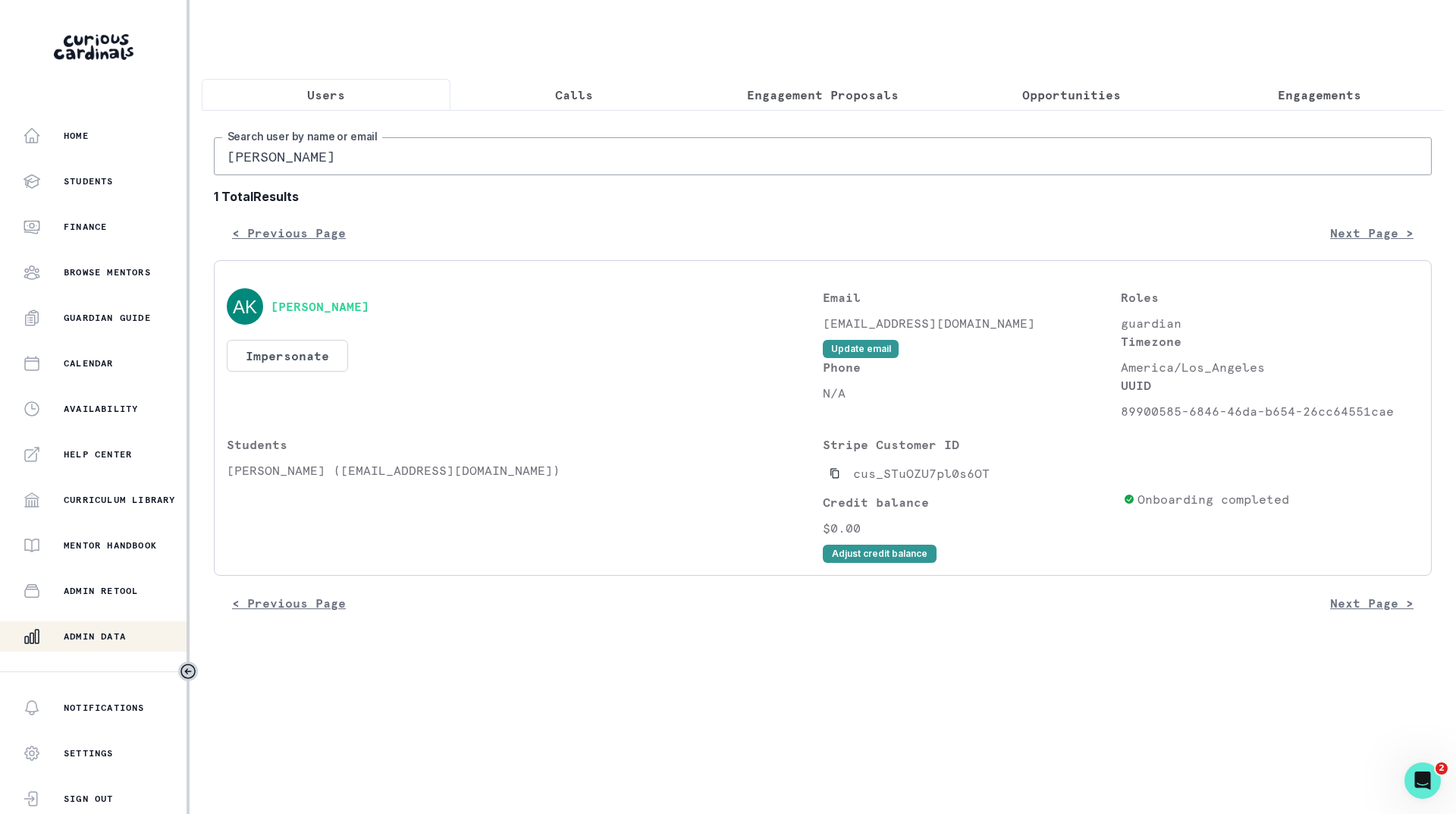
click at [1321, 96] on p "Engagements" at bounding box center [1320, 95] width 83 height 18
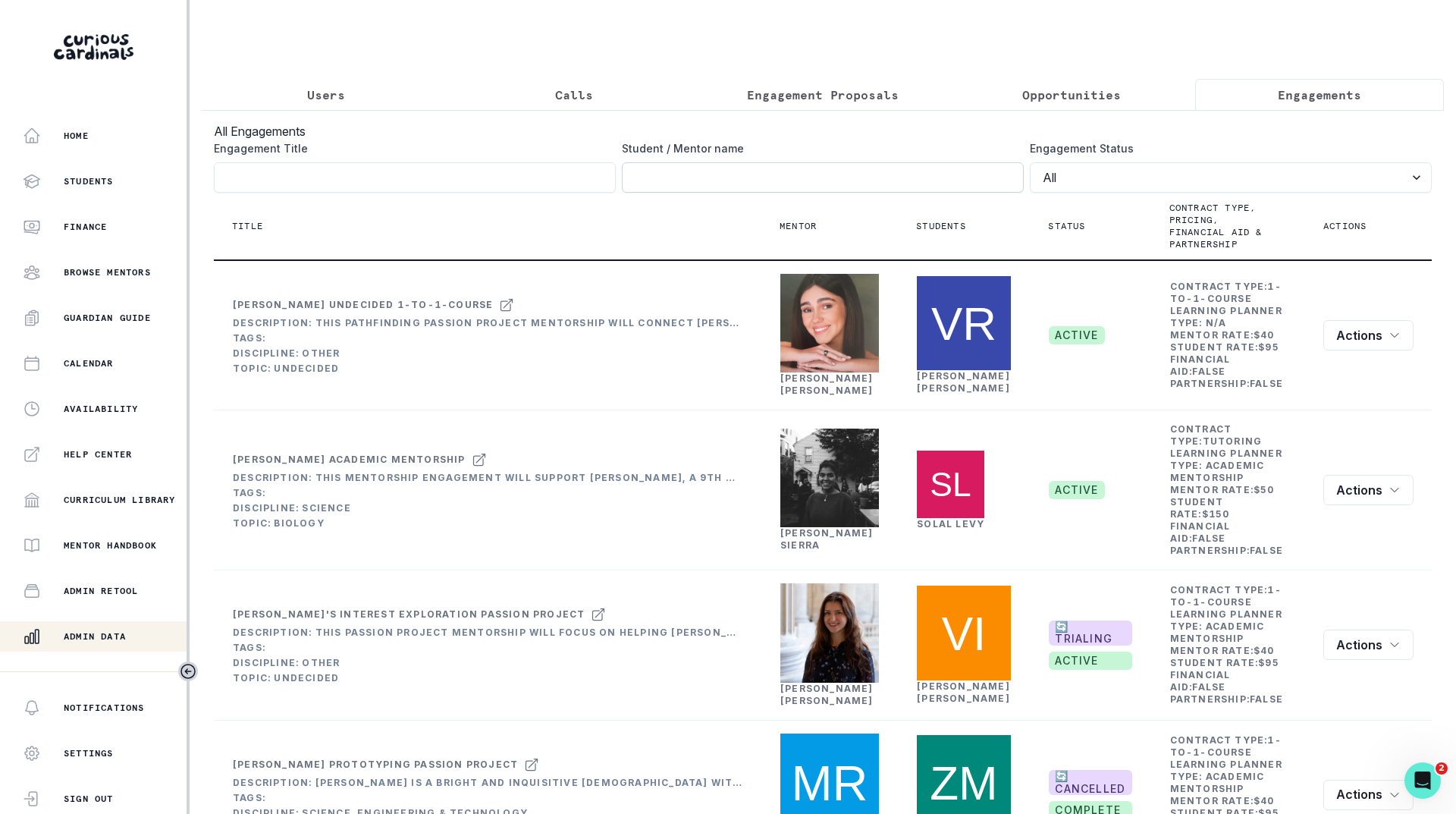
click at [714, 192] on input "Engagement Title" at bounding box center [823, 177] width 402 height 30
type input "[PERSON_NAME]"
click button "submit" at bounding box center [0, 0] width 0 height 0
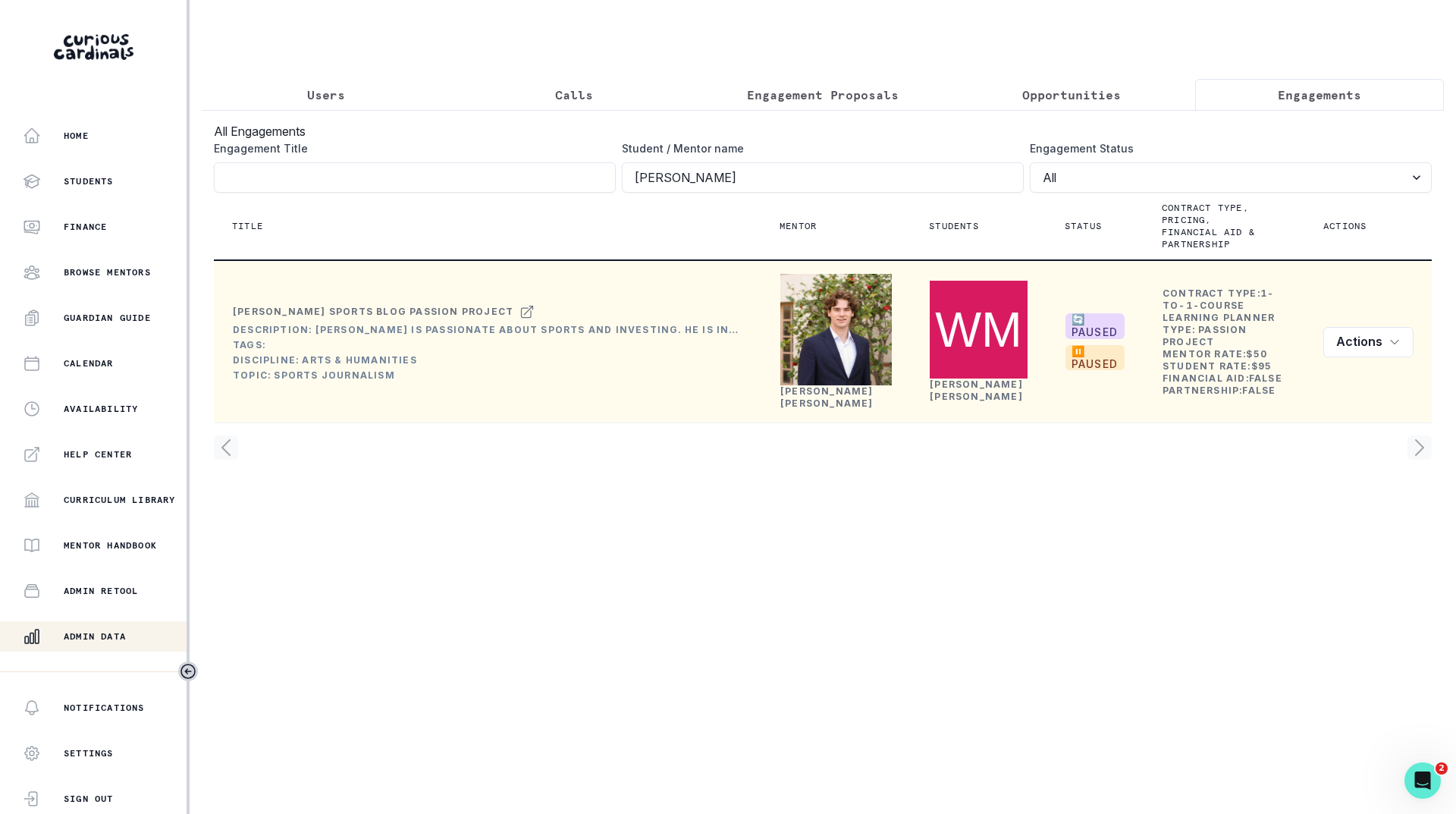
click at [824, 409] on link "[PERSON_NAME]" at bounding box center [827, 396] width 93 height 23
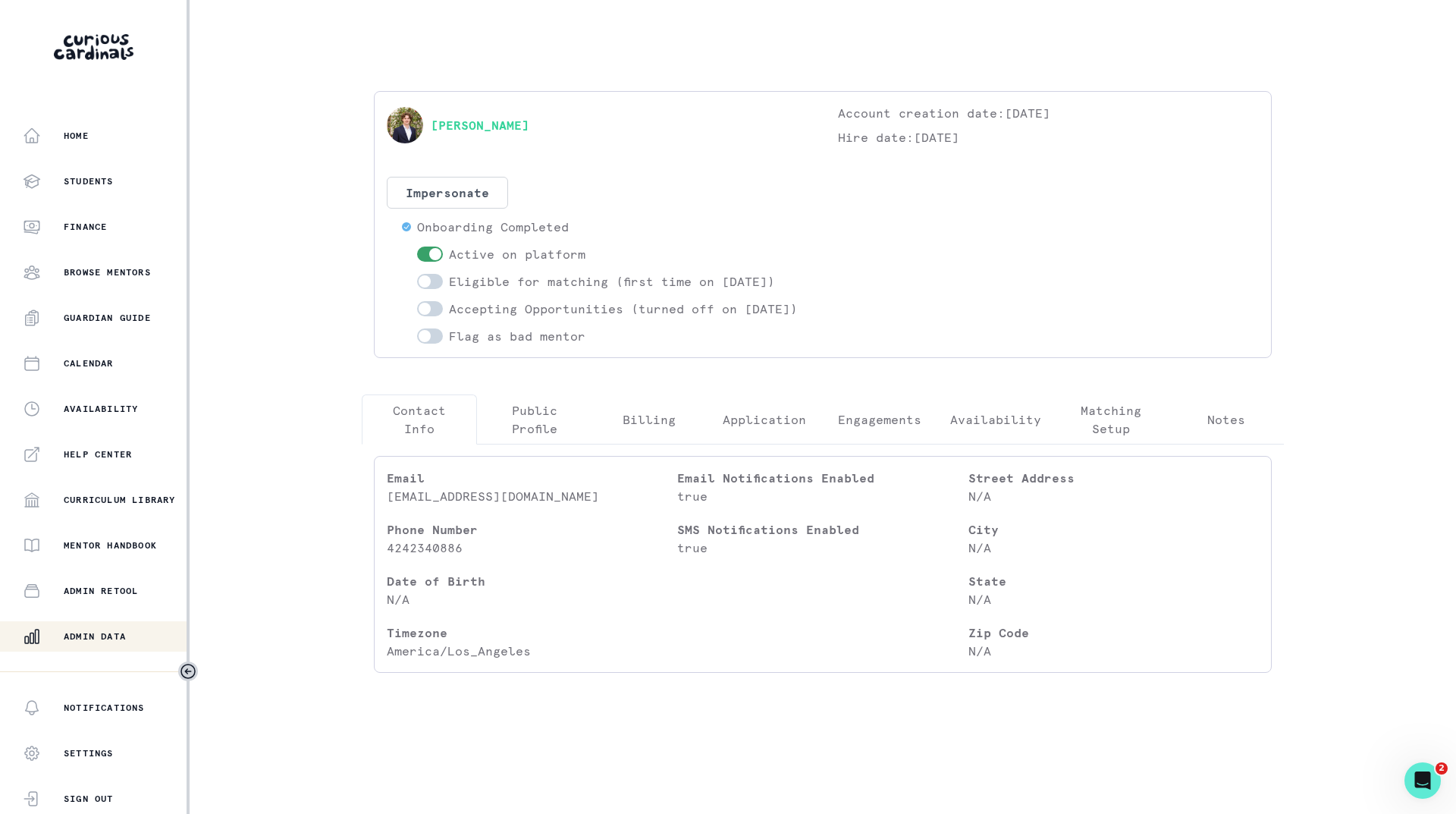
click at [880, 428] on p "Engagements" at bounding box center [880, 419] width 83 height 18
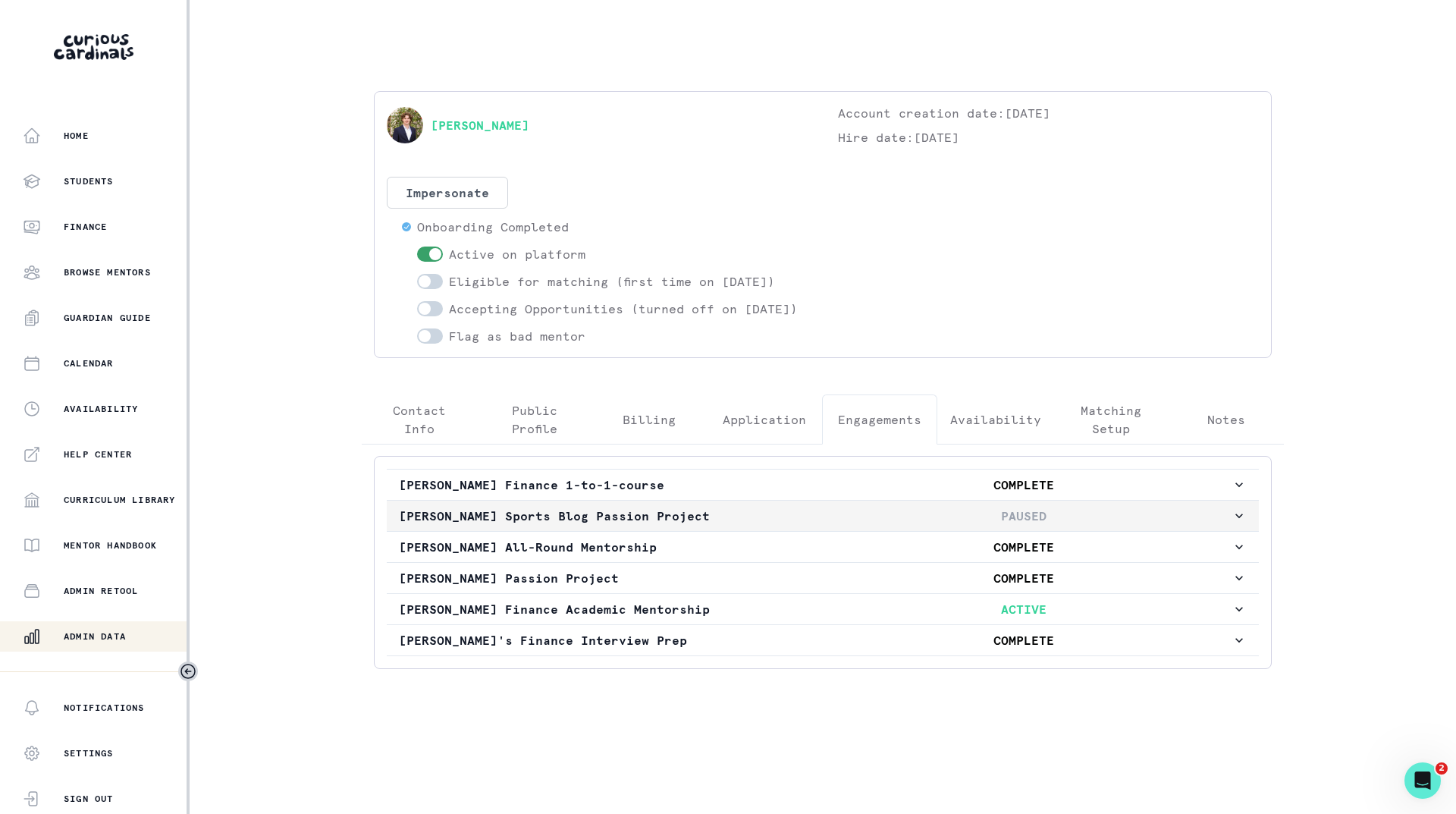
click at [905, 524] on p "PAUSED" at bounding box center [1023, 516] width 416 height 18
